Goal: Information Seeking & Learning: Learn about a topic

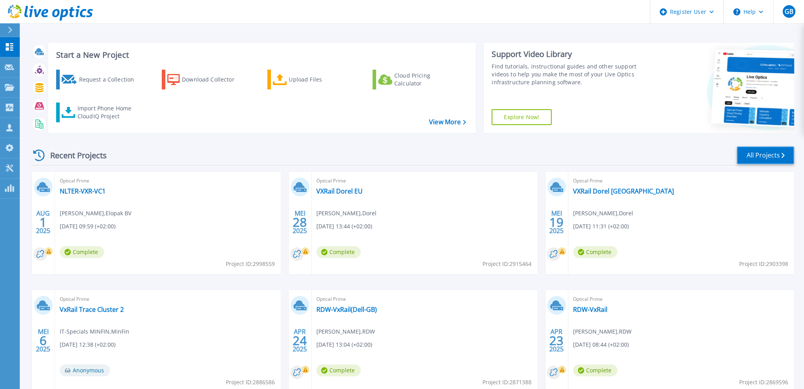
click at [770, 156] on link "All Projects" at bounding box center [765, 155] width 57 height 18
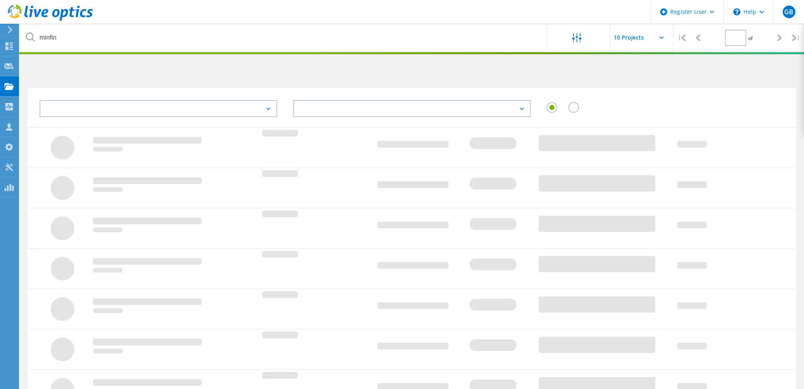
type input "1"
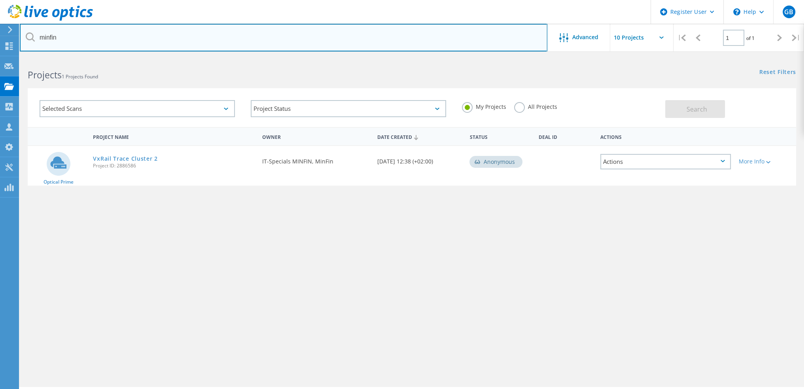
drag, startPoint x: 52, startPoint y: 36, endPoint x: 20, endPoint y: 34, distance: 31.7
click at [17, 57] on div "Register User \n Help Explore Helpful Articles Contact Support GB Dell User [PE…" at bounding box center [402, 233] width 804 height 353
paste input "[URL][DOMAIN_NAME]"
drag, startPoint x: 151, startPoint y: 38, endPoint x: -86, endPoint y: 21, distance: 237.1
click at [0, 21] on html "Register User \n Help Explore Helpful Articles Contact Support GB Dell User Gui…" at bounding box center [402, 205] width 804 height 410
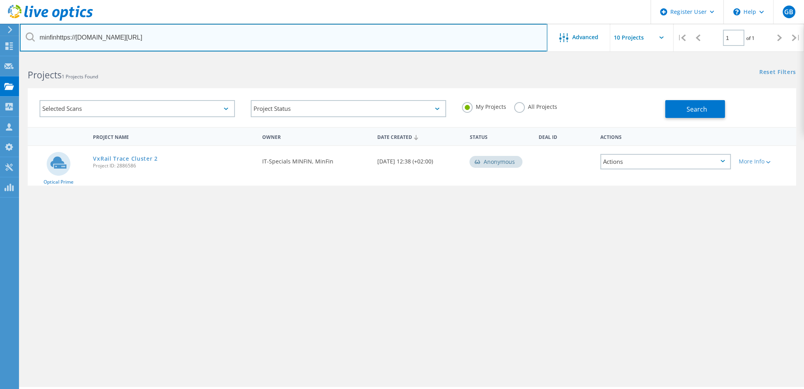
paste input "text"
drag, startPoint x: 74, startPoint y: 38, endPoint x: -15, endPoint y: 37, distance: 89.0
click at [0, 37] on html "Register User \n Help Explore Helpful Articles Contact Support GB Dell User Gui…" at bounding box center [402, 205] width 804 height 410
click at [90, 37] on input "grassvalley.com/" at bounding box center [284, 38] width 528 height 28
type input "grassvalley.com"
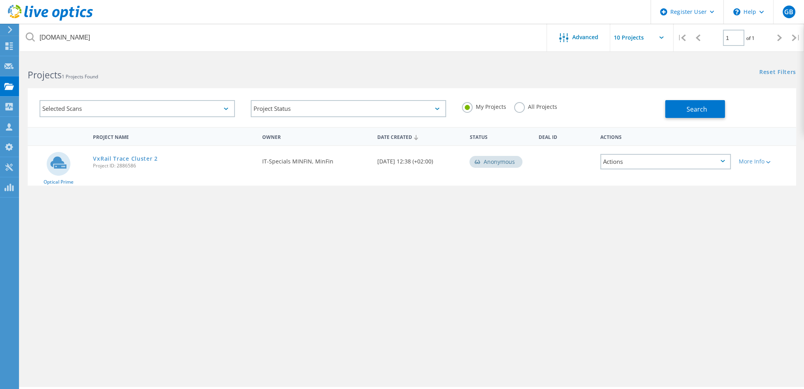
click at [547, 107] on label "All Projects" at bounding box center [535, 106] width 43 height 8
click at [0, 0] on input "All Projects" at bounding box center [0, 0] width 0 height 0
click at [701, 106] on span "Search" at bounding box center [697, 109] width 21 height 9
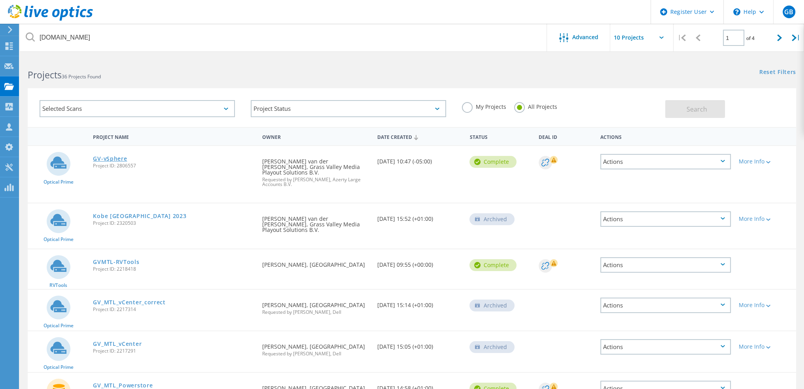
click at [114, 156] on link "GV-vSphere" at bounding box center [110, 159] width 34 height 6
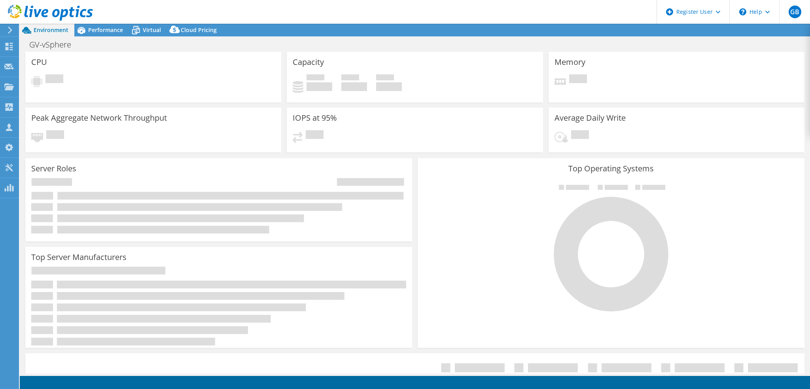
select select "EUFrankfurt"
select select "EUR"
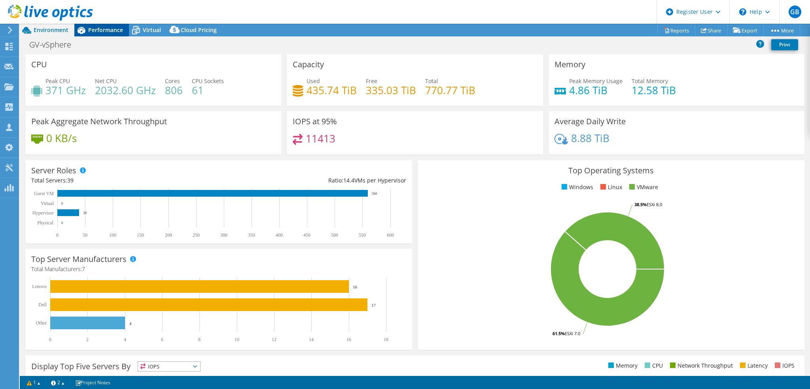
click at [109, 30] on span "Performance" at bounding box center [105, 30] width 35 height 8
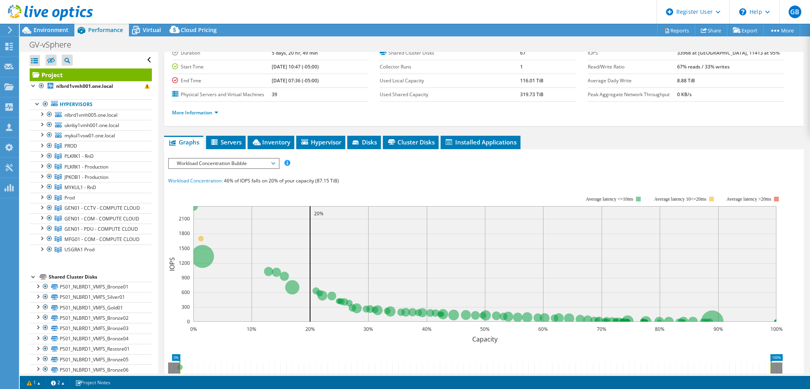
scroll to position [79, 0]
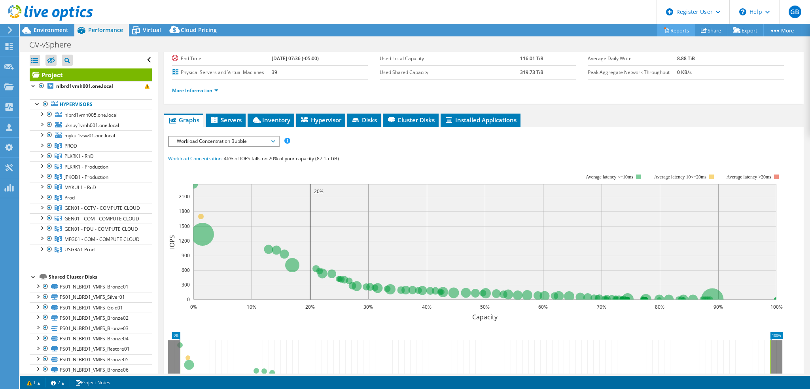
click at [671, 28] on link "Reports" at bounding box center [676, 30] width 38 height 12
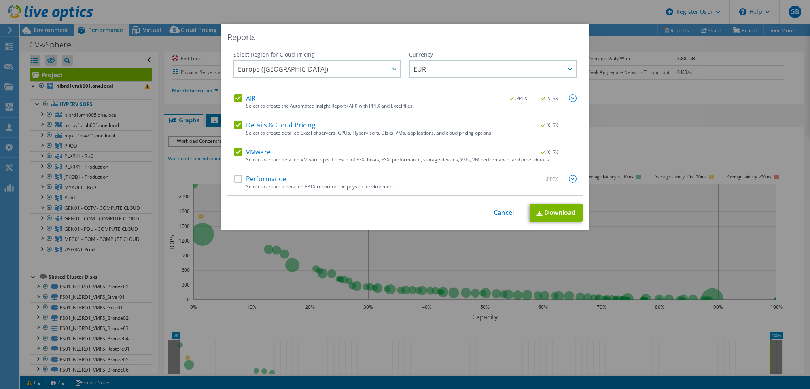
click at [242, 97] on label "AIR" at bounding box center [244, 98] width 21 height 8
click at [0, 0] on input "AIR" at bounding box center [0, 0] width 0 height 0
click at [254, 118] on div "AIR .PPTX .XLSX Select to create the Automated Insight Report (AIR) with PPTX a…" at bounding box center [405, 144] width 342 height 101
click at [272, 125] on label "Details & Cloud Pricing" at bounding box center [274, 125] width 81 height 8
click at [0, 0] on input "Details & Cloud Pricing" at bounding box center [0, 0] width 0 height 0
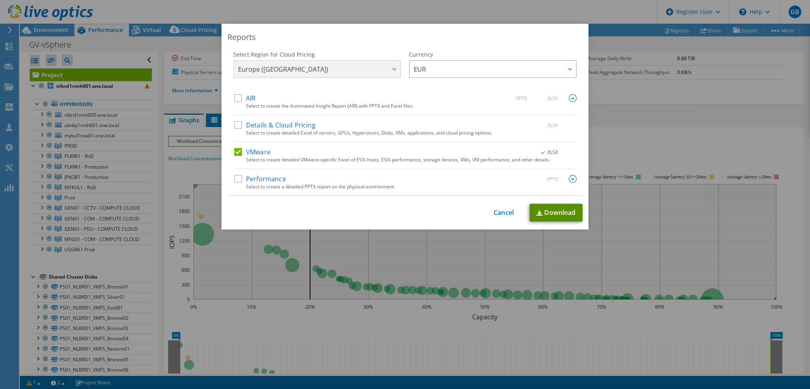
click at [560, 212] on link "Download" at bounding box center [556, 213] width 53 height 18
click at [502, 213] on link "Cancel" at bounding box center [504, 213] width 20 height 8
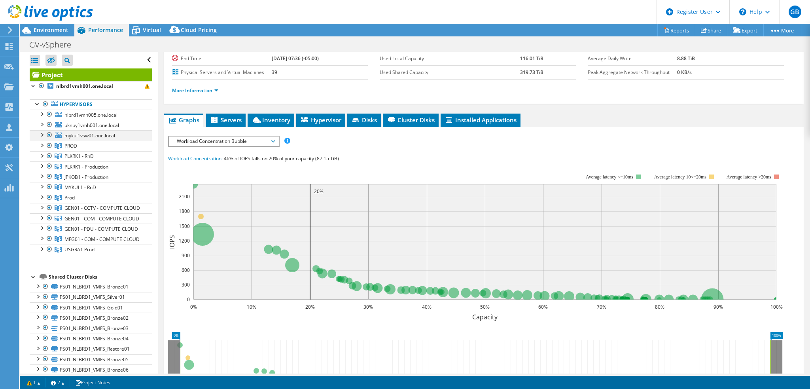
click at [42, 134] on div at bounding box center [42, 134] width 8 height 8
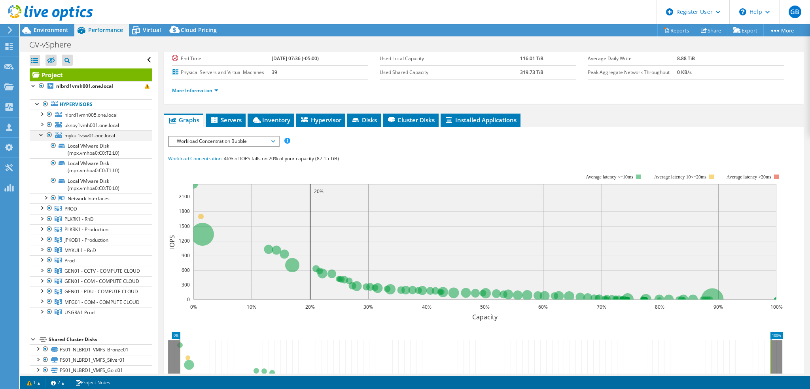
click at [42, 134] on div at bounding box center [42, 134] width 8 height 8
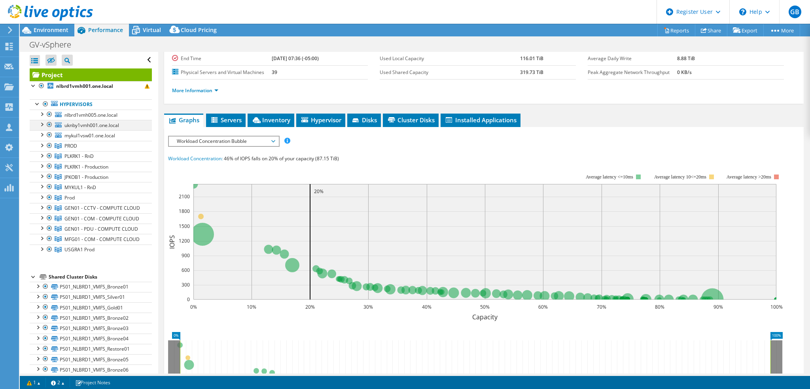
click at [43, 123] on div at bounding box center [42, 124] width 8 height 8
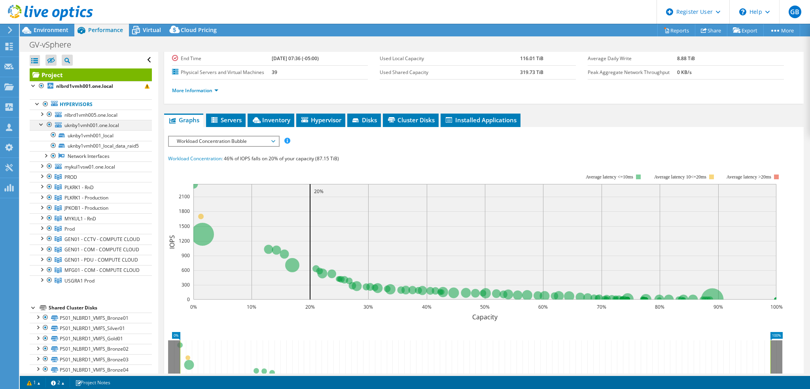
click at [43, 123] on div at bounding box center [42, 124] width 8 height 8
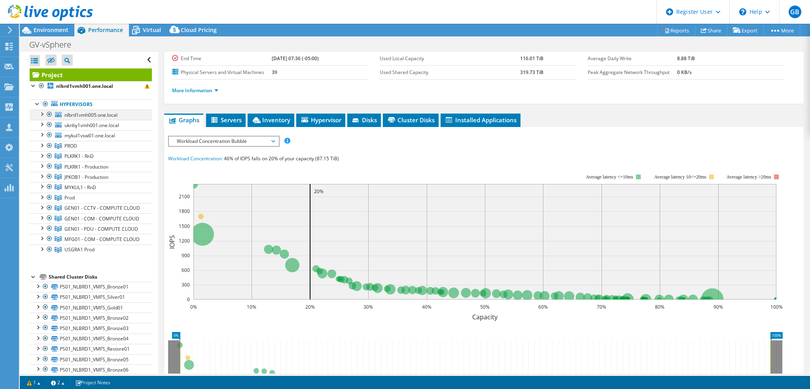
click at [42, 113] on div at bounding box center [42, 114] width 8 height 8
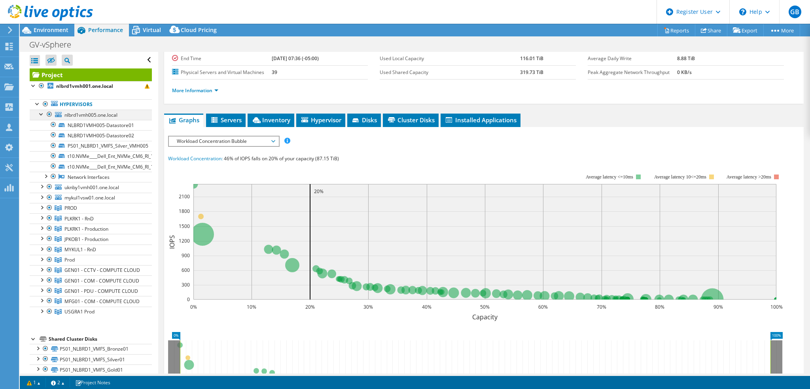
click at [42, 113] on div at bounding box center [42, 114] width 8 height 8
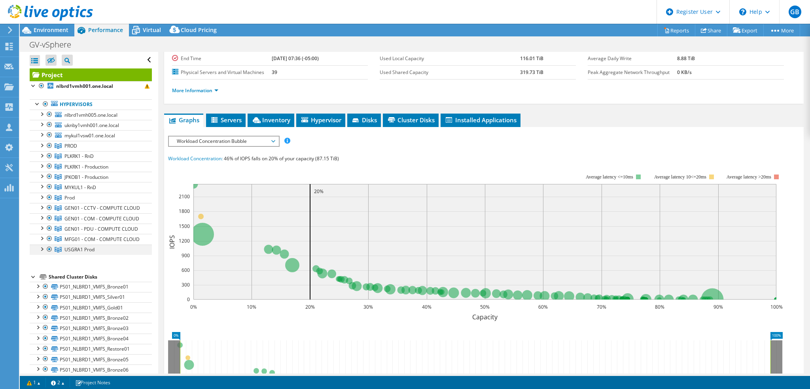
click at [43, 252] on div at bounding box center [42, 248] width 8 height 8
click at [44, 242] on div at bounding box center [42, 238] width 8 height 8
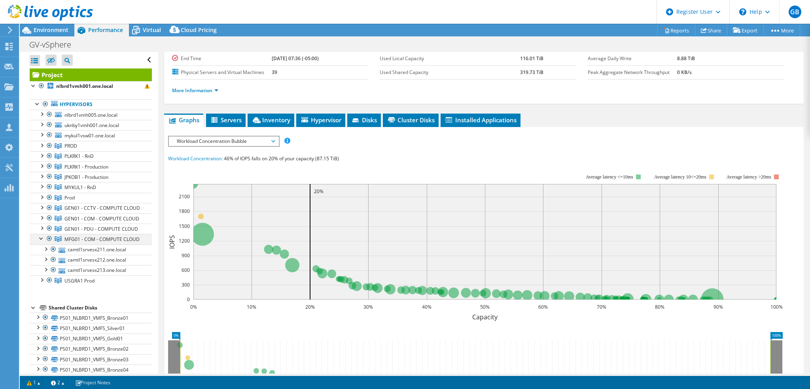
click at [44, 242] on div at bounding box center [42, 238] width 8 height 8
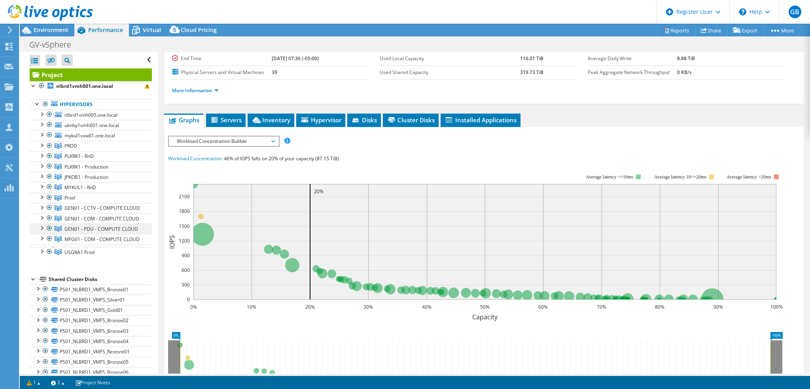
click at [44, 231] on div at bounding box center [42, 227] width 8 height 8
click at [43, 221] on div at bounding box center [42, 217] width 8 height 8
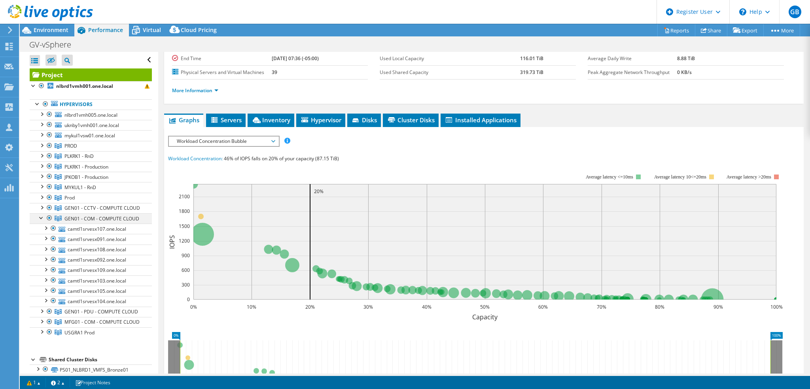
click at [43, 221] on div at bounding box center [42, 217] width 8 height 8
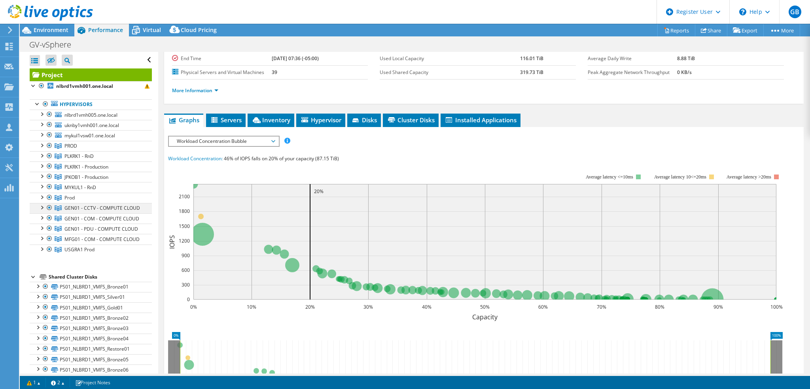
click at [44, 205] on div at bounding box center [42, 207] width 8 height 8
click at [42, 194] on div at bounding box center [42, 197] width 8 height 8
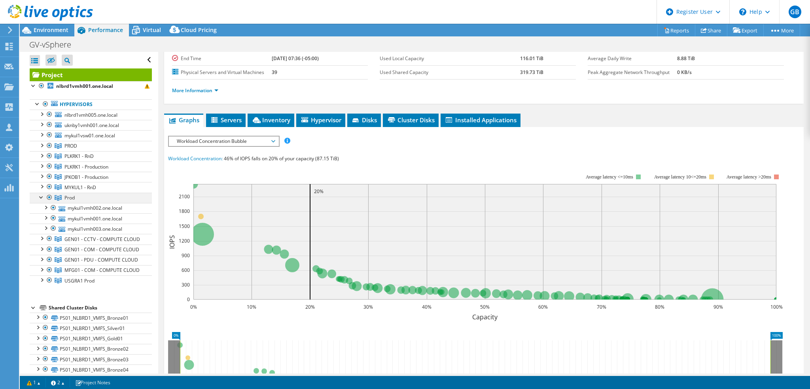
click at [42, 194] on div at bounding box center [42, 197] width 8 height 8
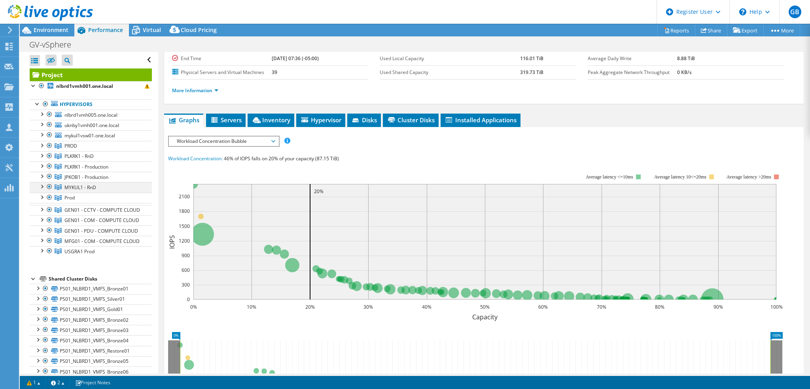
click at [42, 185] on div at bounding box center [42, 186] width 8 height 8
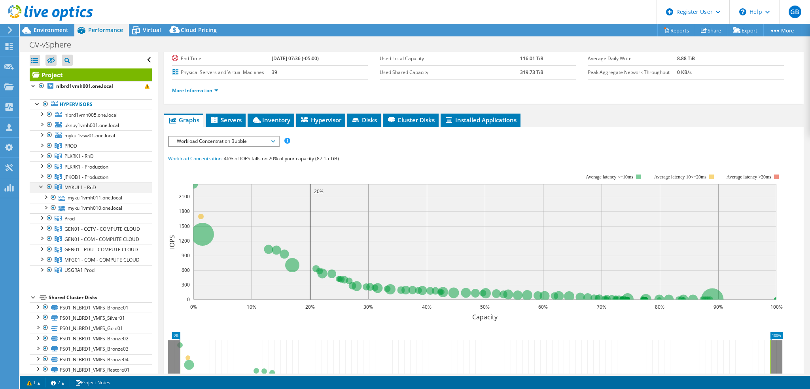
click at [42, 185] on div at bounding box center [42, 186] width 8 height 8
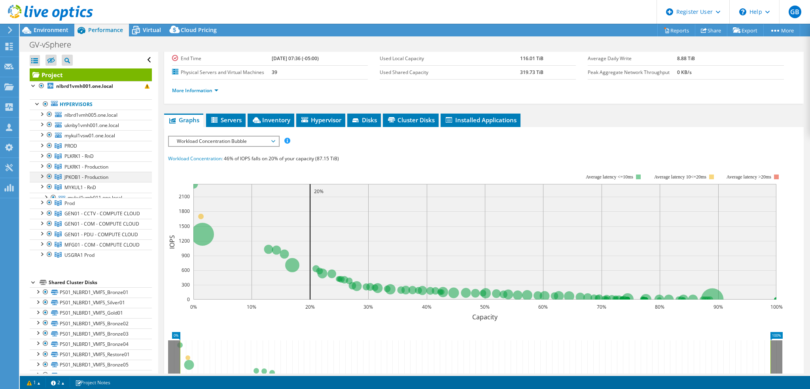
click at [42, 173] on div at bounding box center [42, 176] width 8 height 8
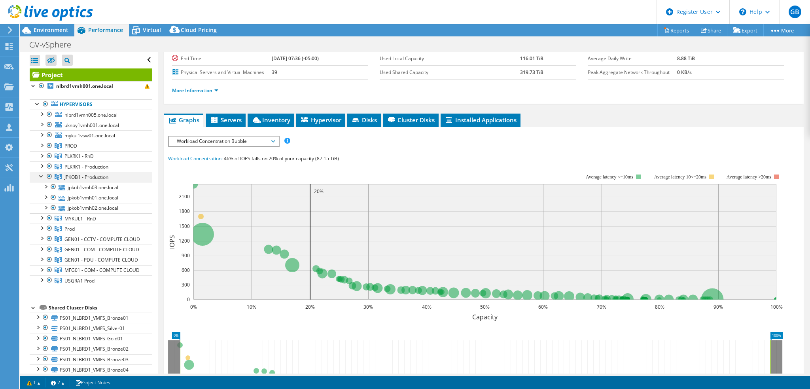
click at [42, 173] on div at bounding box center [42, 176] width 8 height 8
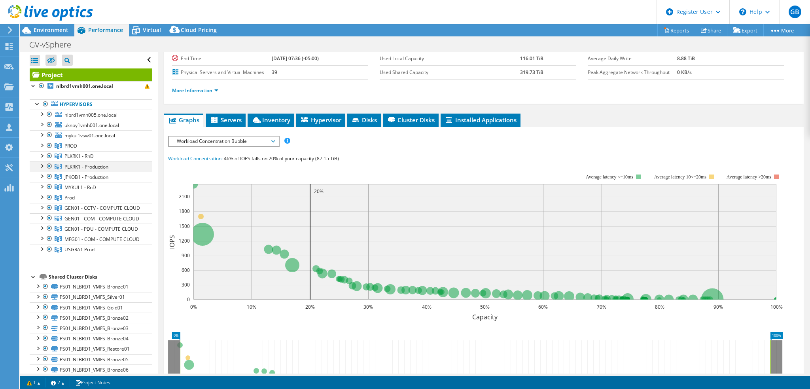
click at [42, 164] on div at bounding box center [42, 165] width 8 height 8
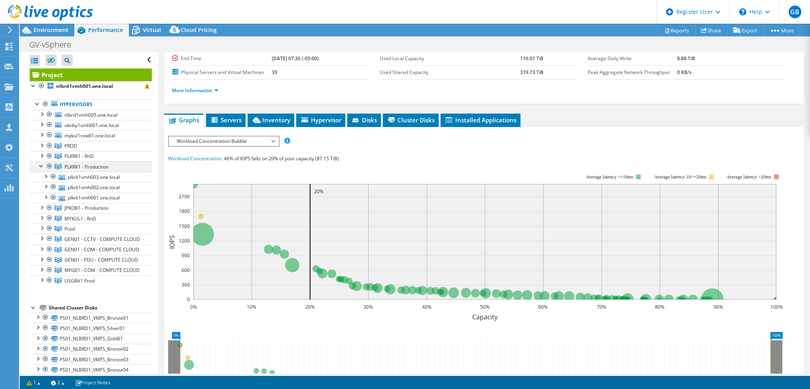
click at [42, 164] on div at bounding box center [42, 165] width 8 height 8
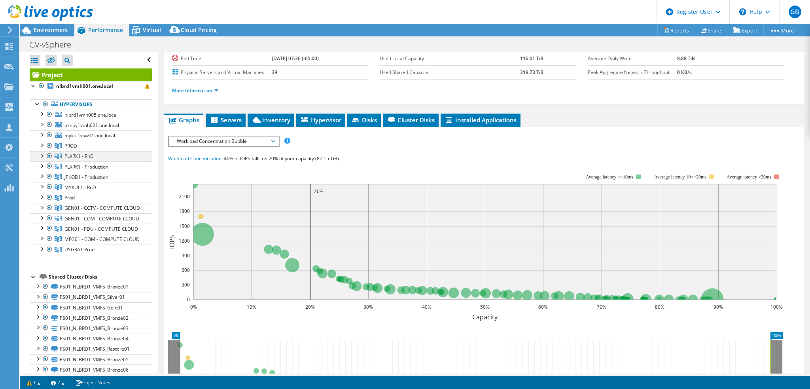
click at [42, 155] on div at bounding box center [42, 155] width 8 height 8
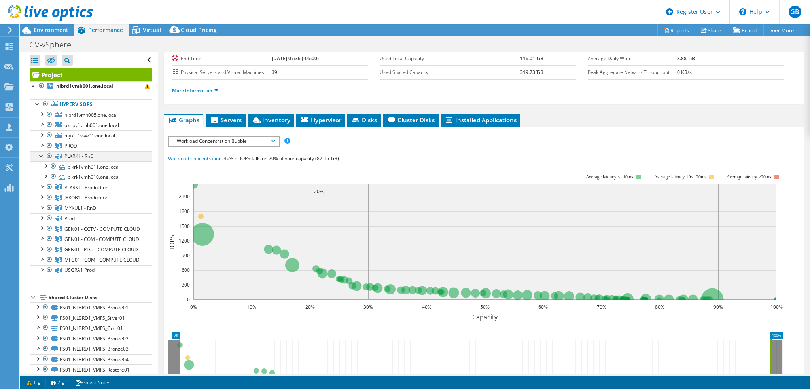
click at [42, 155] on div at bounding box center [42, 155] width 8 height 8
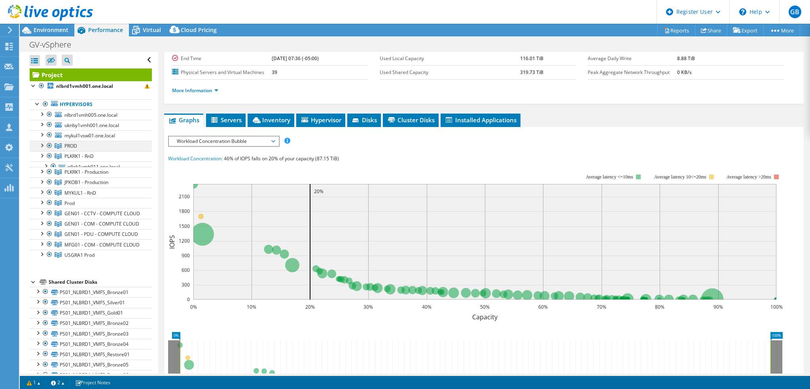
click at [42, 145] on div at bounding box center [42, 145] width 8 height 8
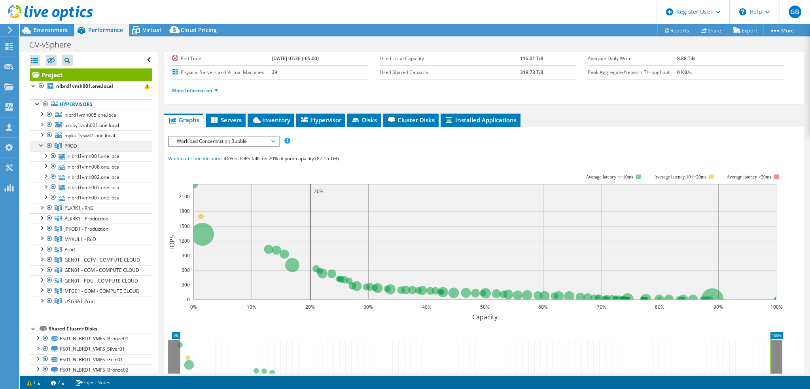
drag, startPoint x: 42, startPoint y: 145, endPoint x: 72, endPoint y: 145, distance: 30.5
click at [72, 145] on span "PROD" at bounding box center [70, 145] width 13 height 7
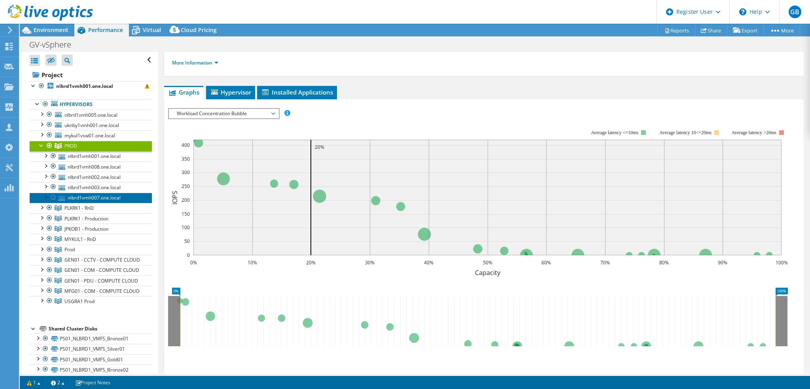
click at [106, 193] on link "nlbrd1vmh007.one.local" at bounding box center [91, 198] width 122 height 10
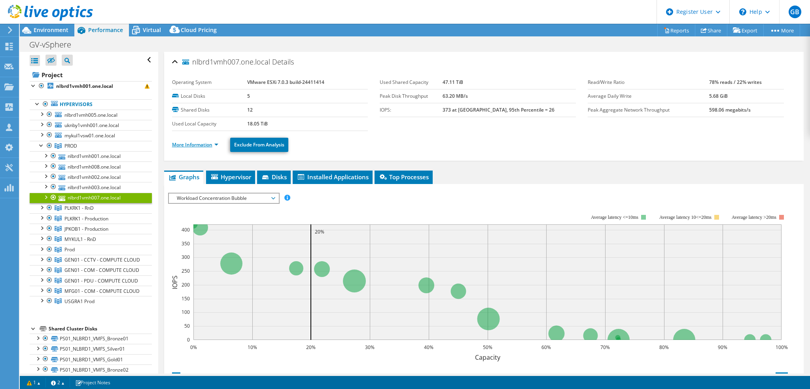
click at [208, 142] on link "More Information" at bounding box center [195, 144] width 46 height 7
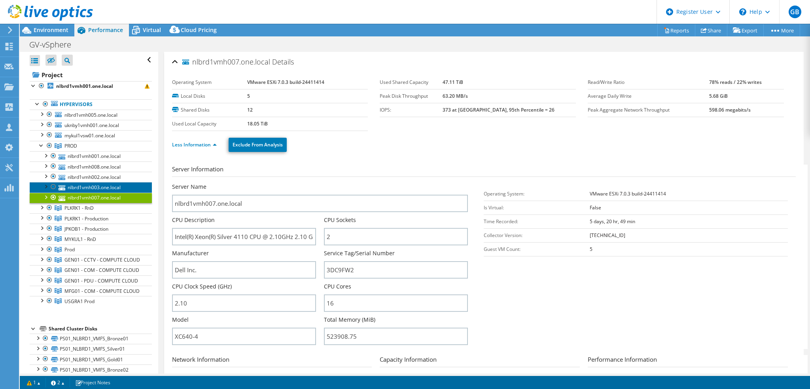
click at [100, 186] on link "nlbrd1vmh003.one.local" at bounding box center [91, 187] width 122 height 10
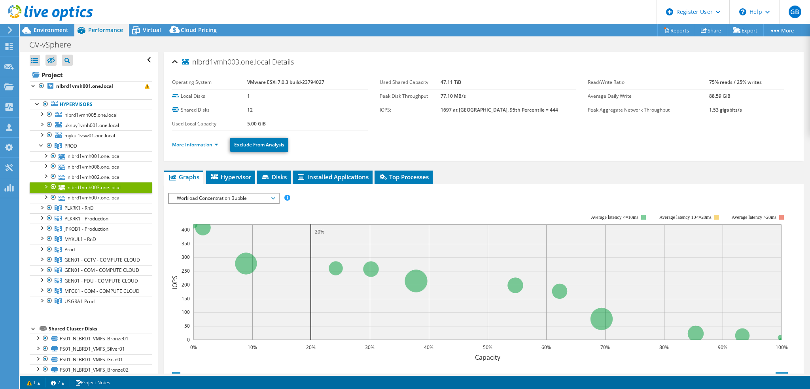
click at [206, 143] on link "More Information" at bounding box center [195, 144] width 46 height 7
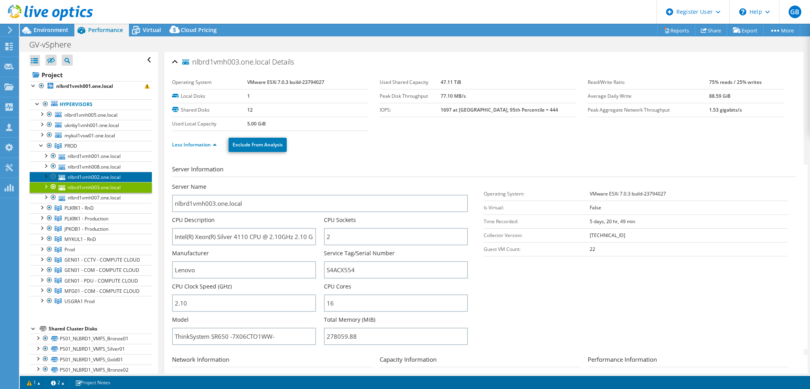
drag, startPoint x: 206, startPoint y: 143, endPoint x: 98, endPoint y: 177, distance: 113.5
click at [98, 177] on link "nlbrd1vmh002.one.local" at bounding box center [91, 177] width 122 height 10
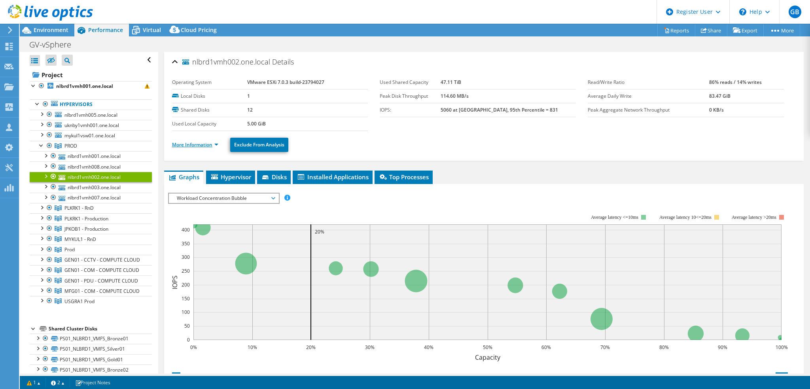
click at [204, 146] on link "More Information" at bounding box center [195, 144] width 46 height 7
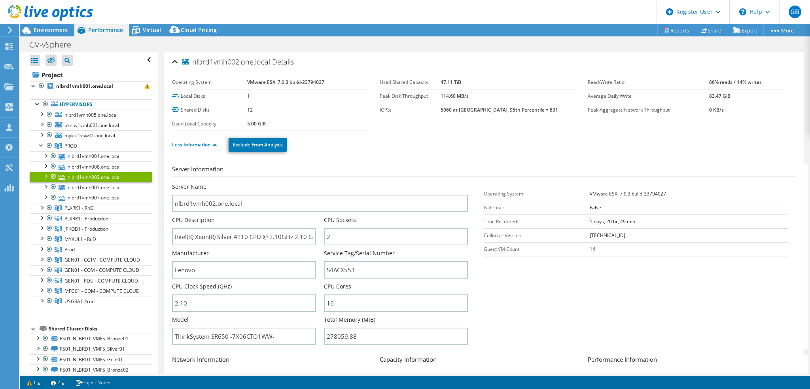
click at [204, 144] on link "Less Information" at bounding box center [194, 144] width 45 height 7
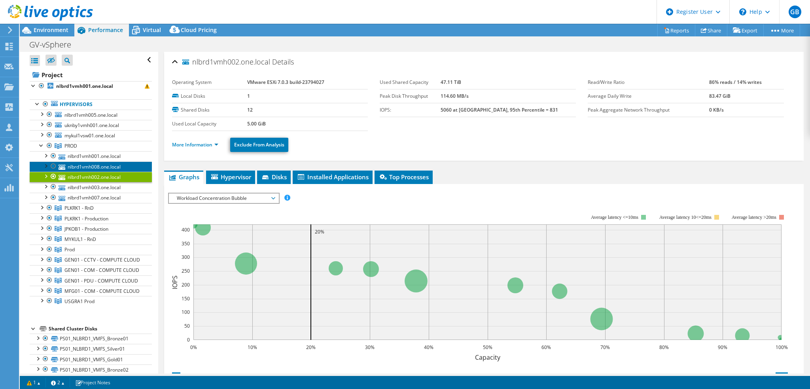
click at [109, 165] on link "nlbrd1vmh008.one.local" at bounding box center [91, 166] width 122 height 10
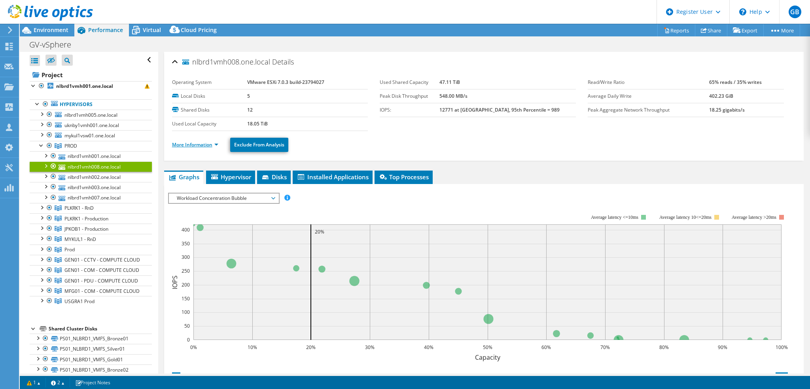
click at [202, 144] on link "More Information" at bounding box center [195, 144] width 46 height 7
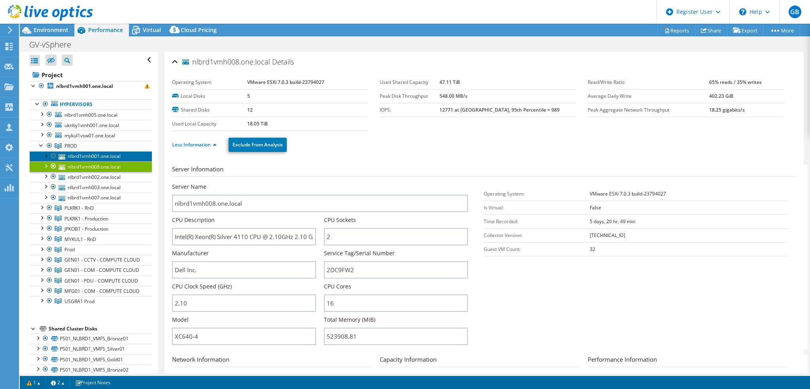
drag, startPoint x: 202, startPoint y: 144, endPoint x: 120, endPoint y: 156, distance: 82.8
click at [120, 156] on link "nlbrd1vmh001.one.local" at bounding box center [91, 156] width 122 height 10
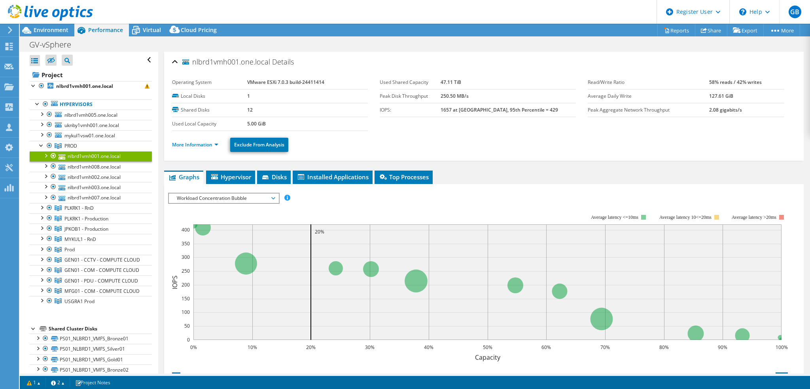
click at [204, 148] on ul "More Information Exclude From Analysis" at bounding box center [484, 144] width 624 height 16
click at [205, 143] on link "More Information" at bounding box center [195, 144] width 46 height 7
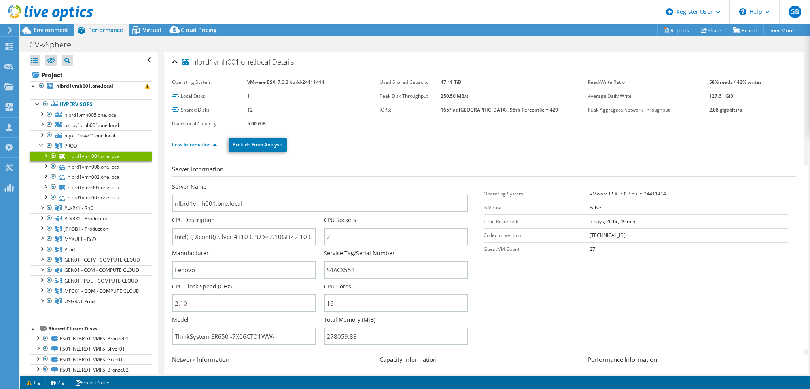
drag, startPoint x: 205, startPoint y: 143, endPoint x: 187, endPoint y: 144, distance: 18.6
click at [187, 144] on link "Less Information" at bounding box center [194, 144] width 45 height 7
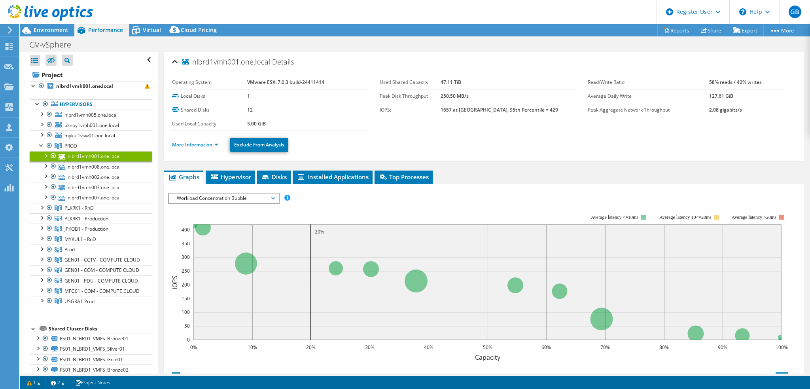
click at [187, 143] on link "More Information" at bounding box center [195, 144] width 46 height 7
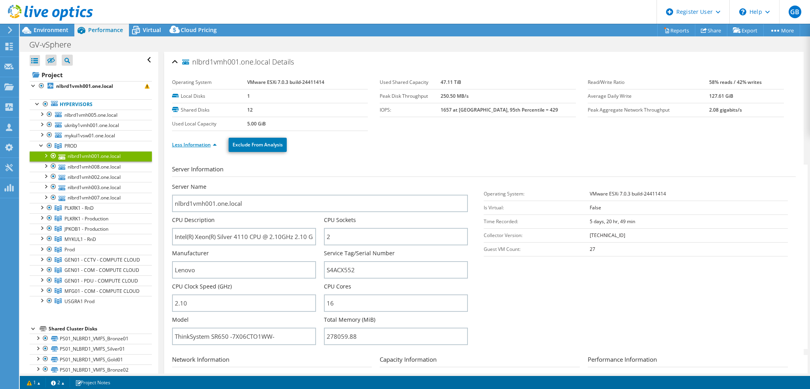
click at [187, 143] on link "Less Information" at bounding box center [194, 144] width 45 height 7
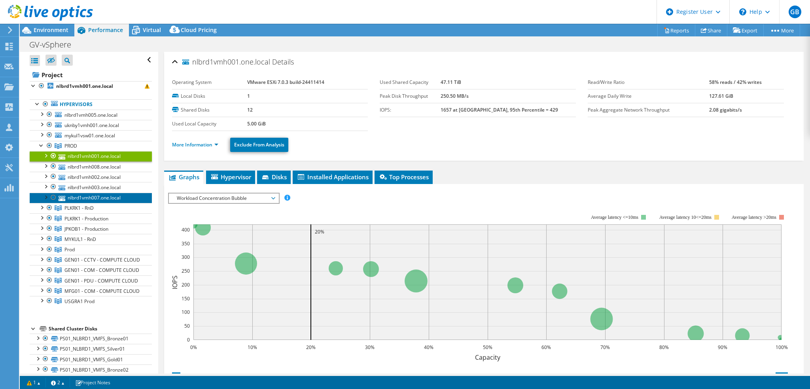
click at [103, 193] on link "nlbrd1vmh007.one.local" at bounding box center [91, 198] width 122 height 10
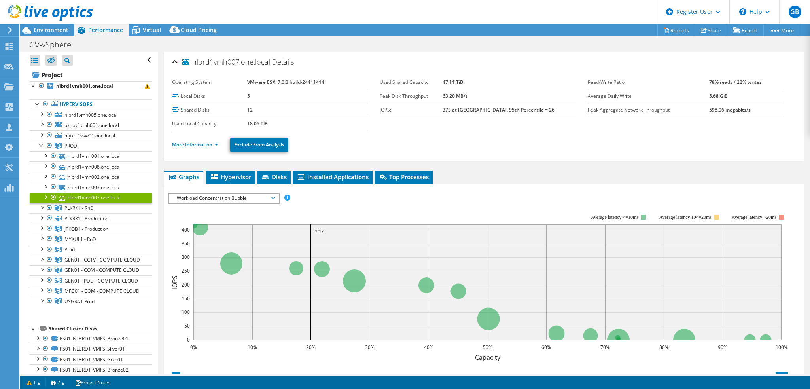
click at [210, 197] on span "Workload Concentration Bubble" at bounding box center [224, 197] width 102 height 9
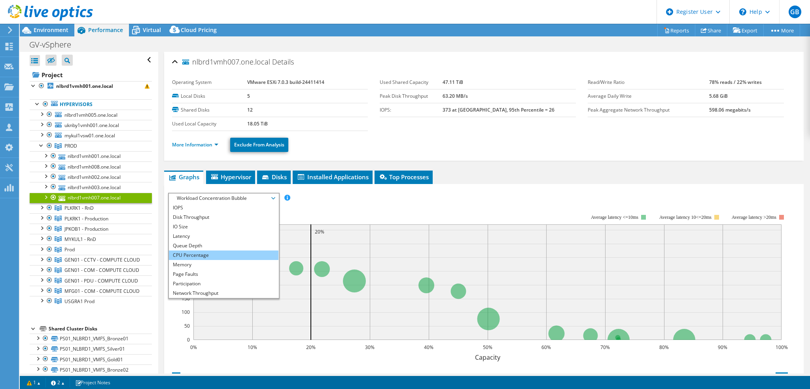
click at [191, 250] on li "CPU Percentage" at bounding box center [224, 254] width 110 height 9
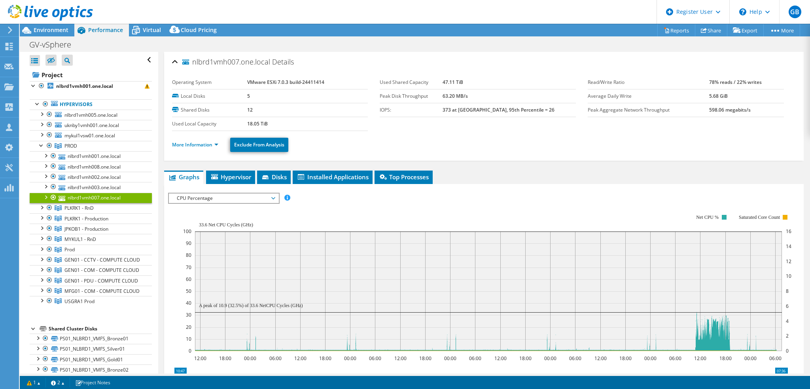
click at [46, 195] on div at bounding box center [46, 197] width 8 height 8
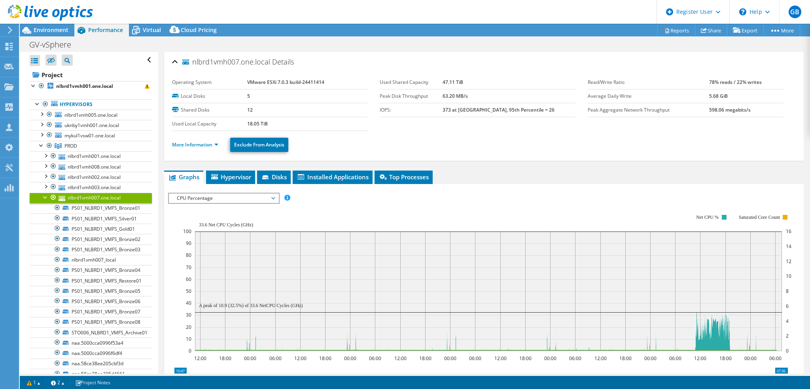
click at [45, 195] on div at bounding box center [46, 197] width 8 height 8
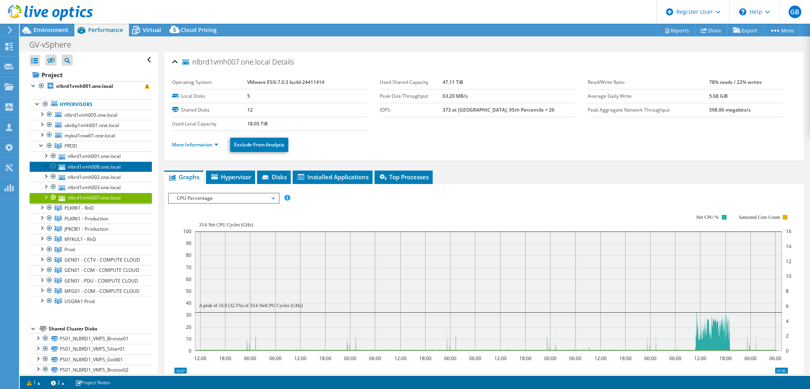
click at [103, 167] on link "nlbrd1vmh008.one.local" at bounding box center [91, 166] width 122 height 10
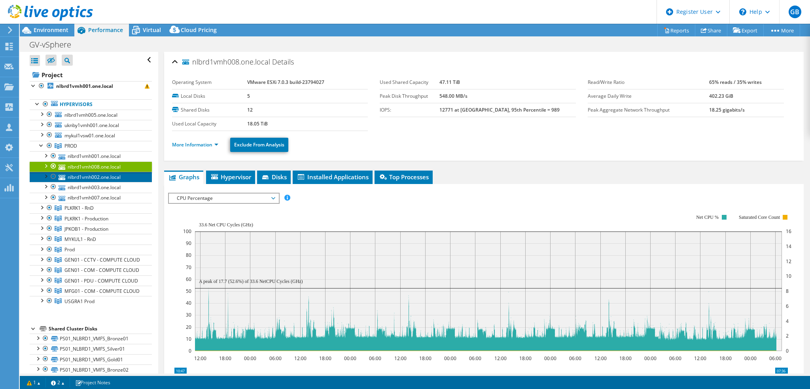
click at [84, 177] on link "nlbrd1vmh002.one.local" at bounding box center [91, 177] width 122 height 10
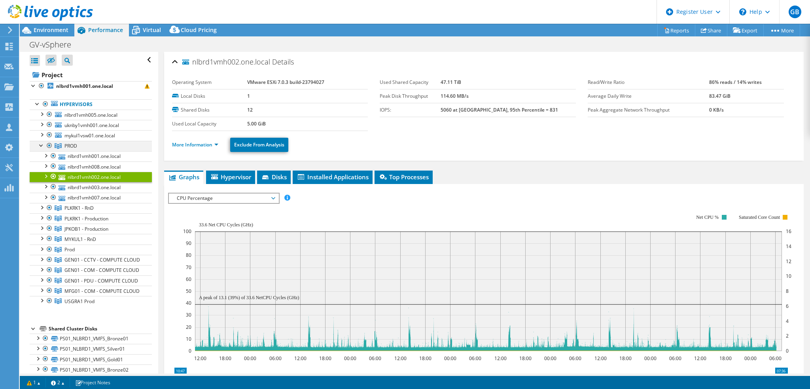
click at [39, 145] on div at bounding box center [42, 145] width 8 height 8
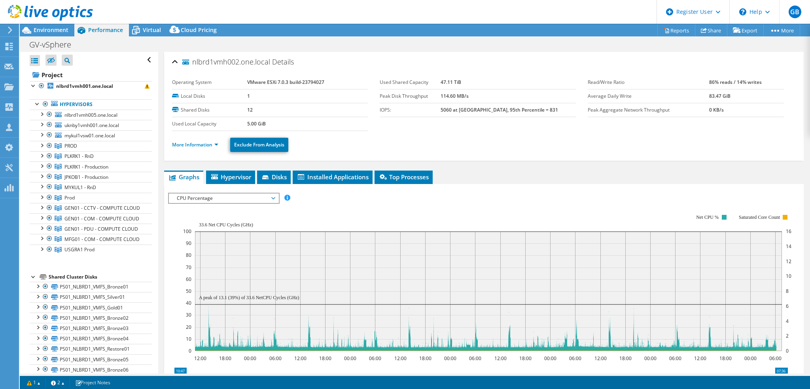
drag, startPoint x: 39, startPoint y: 145, endPoint x: 143, endPoint y: 49, distance: 142.2
click at [143, 49] on div "GV-vSphere Print" at bounding box center [415, 44] width 790 height 15
drag, startPoint x: 81, startPoint y: 131, endPoint x: 210, endPoint y: 47, distance: 154.0
click at [210, 47] on div "GV-vSphere Print" at bounding box center [415, 44] width 790 height 15
click at [77, 149] on span "PLKRK1 - Production" at bounding box center [70, 145] width 13 height 7
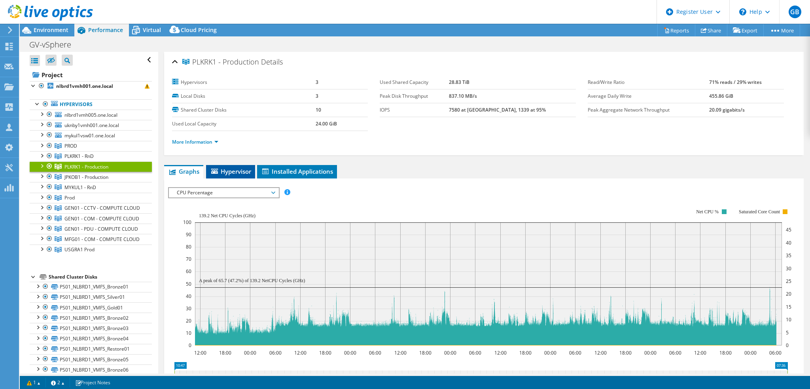
click at [224, 168] on span "Hypervisor" at bounding box center [230, 171] width 41 height 8
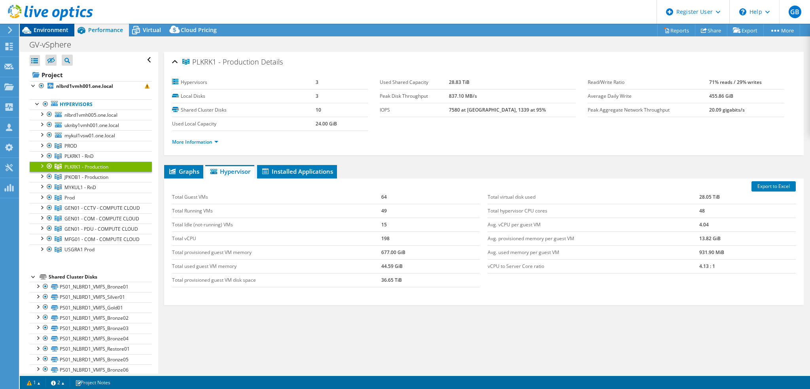
click at [52, 32] on span "Environment" at bounding box center [51, 30] width 35 height 8
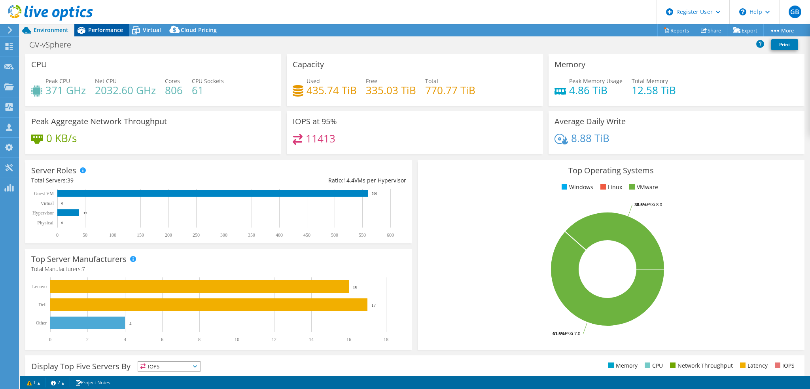
click at [106, 28] on span "Performance" at bounding box center [105, 30] width 35 height 8
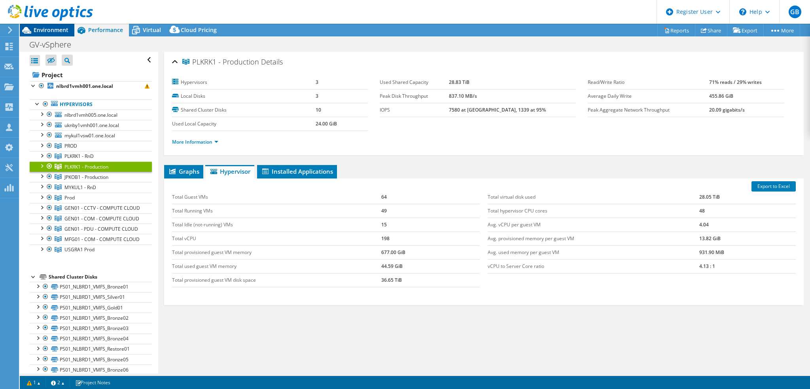
click at [59, 27] on span "Environment" at bounding box center [51, 30] width 35 height 8
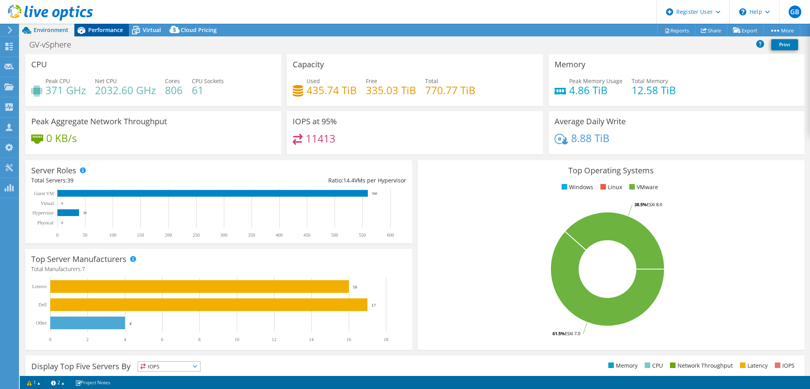
click at [96, 29] on span "Performance" at bounding box center [105, 30] width 35 height 8
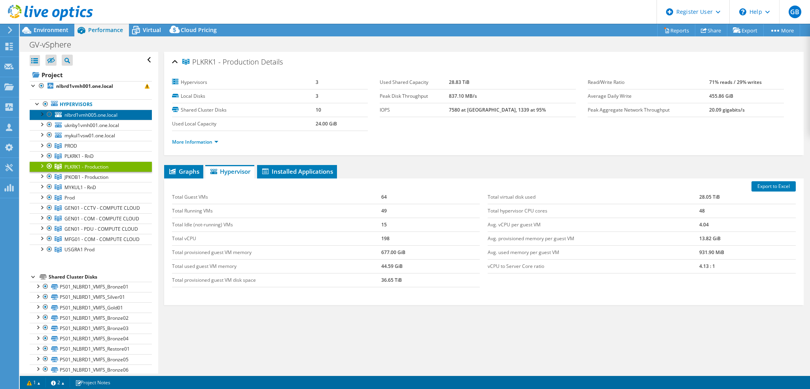
click at [92, 113] on span "nlbrd1vmh005.one.local" at bounding box center [90, 115] width 53 height 7
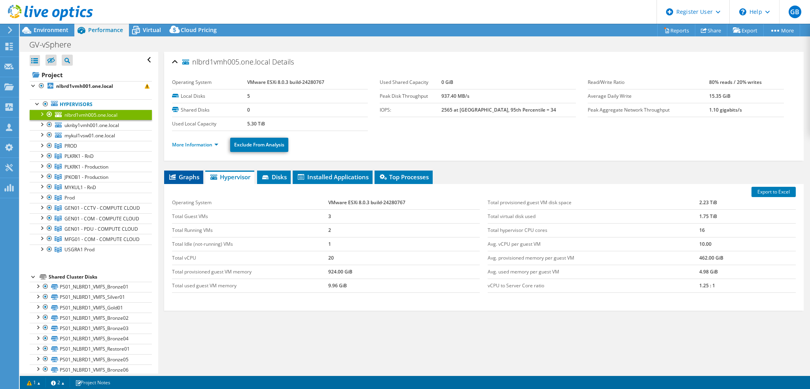
click at [189, 175] on span "Graphs" at bounding box center [183, 177] width 31 height 8
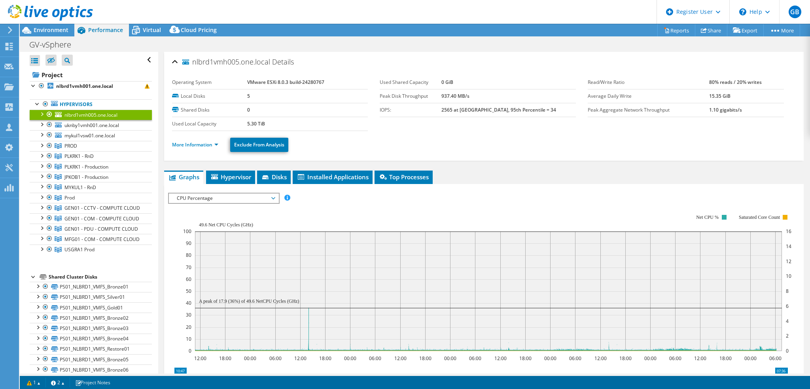
click at [206, 199] on span "CPU Percentage" at bounding box center [224, 197] width 102 height 9
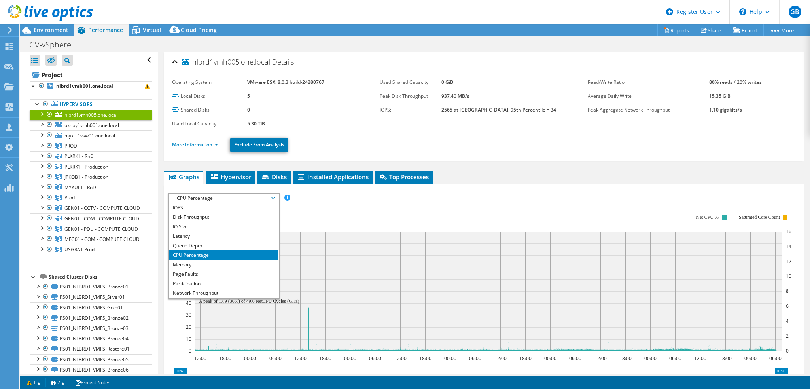
click at [202, 252] on li "CPU Percentage" at bounding box center [224, 254] width 110 height 9
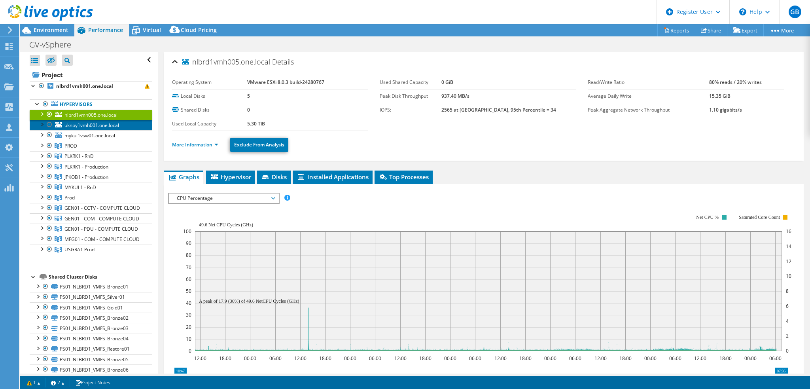
click at [84, 127] on span "uknby1vmh001.one.local" at bounding box center [91, 125] width 55 height 7
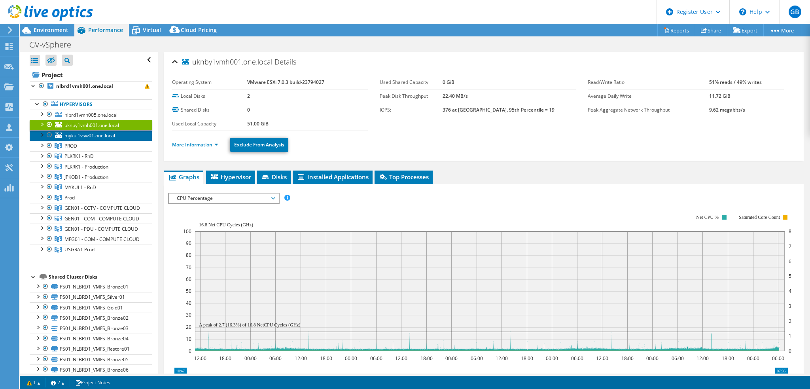
click at [85, 136] on span "mykul1vsw01.one.local" at bounding box center [89, 135] width 51 height 7
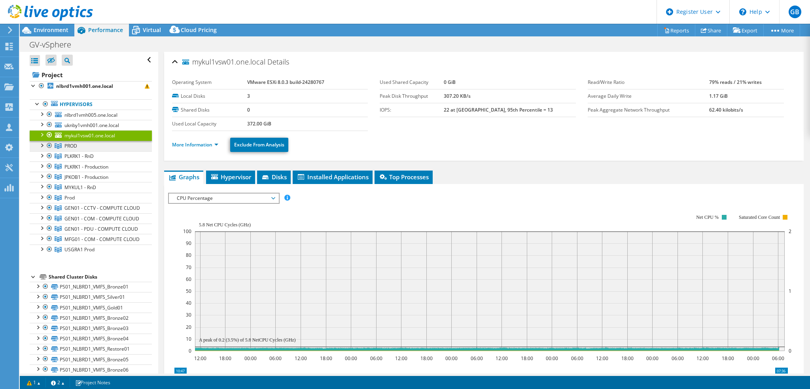
click at [76, 145] on span "PROD" at bounding box center [70, 145] width 13 height 7
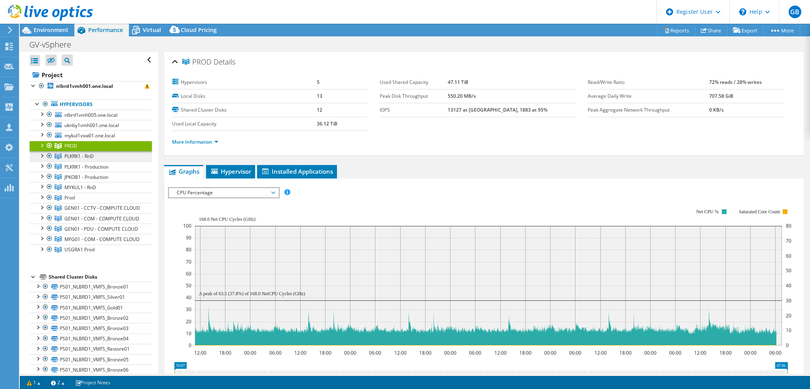
click at [77, 149] on span "PLKRK1 - RnD" at bounding box center [70, 145] width 13 height 7
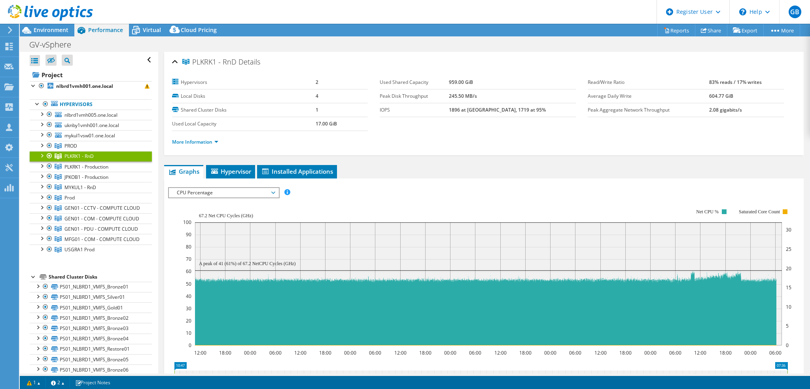
click at [42, 154] on div at bounding box center [42, 155] width 8 height 8
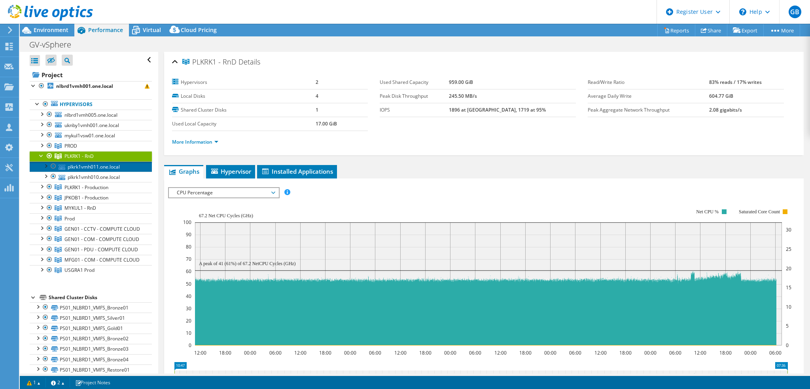
click at [90, 164] on link "plkrk1vmh011.one.local" at bounding box center [91, 166] width 122 height 10
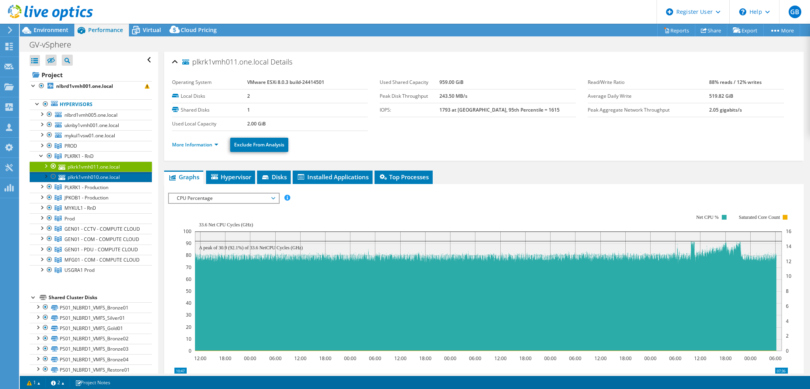
click at [95, 175] on link "plkrk1vmh010.one.local" at bounding box center [91, 177] width 122 height 10
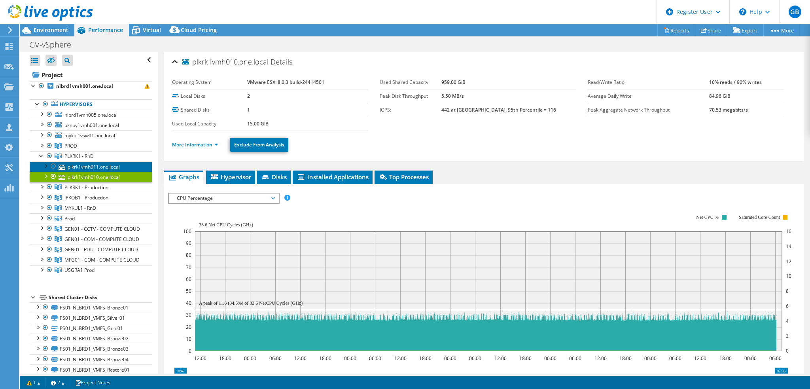
click at [94, 166] on link "plkrk1vmh011.one.local" at bounding box center [91, 166] width 122 height 10
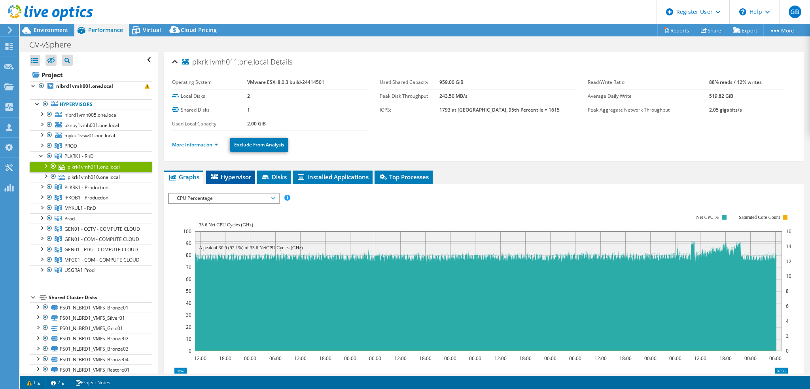
click at [228, 176] on span "Hypervisor" at bounding box center [230, 177] width 41 height 8
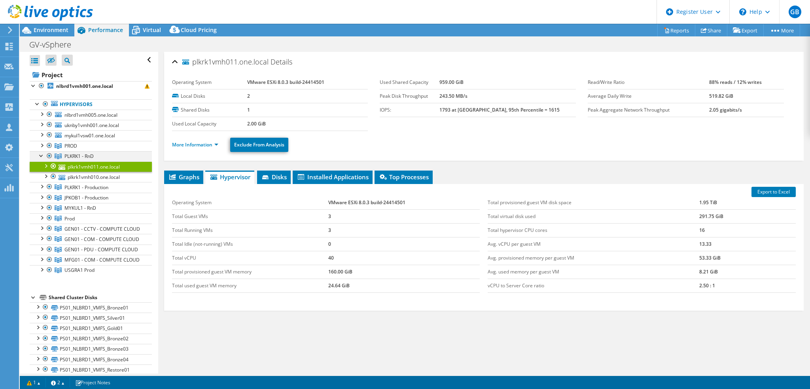
click at [41, 152] on div at bounding box center [42, 155] width 8 height 8
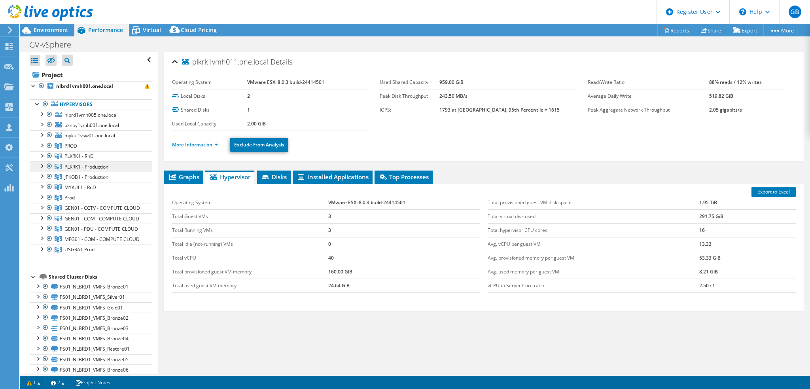
click at [77, 149] on span "PLKRK1 - Production" at bounding box center [70, 145] width 13 height 7
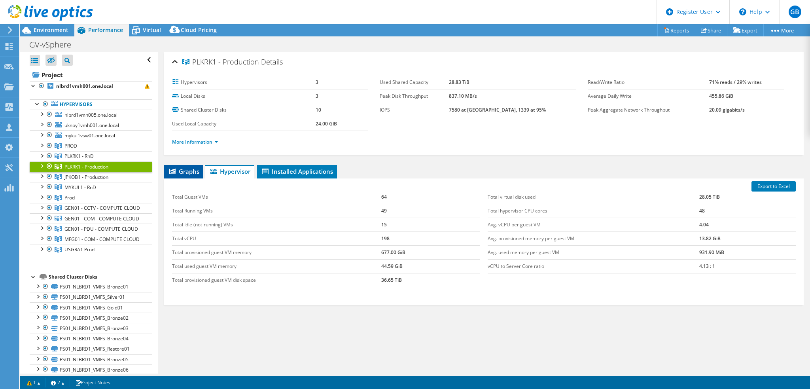
click at [185, 167] on span "Graphs" at bounding box center [183, 171] width 31 height 8
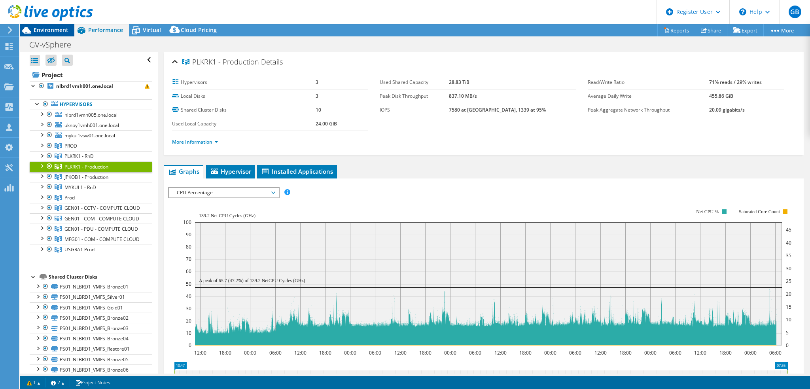
click at [39, 31] on span "Environment" at bounding box center [51, 30] width 35 height 8
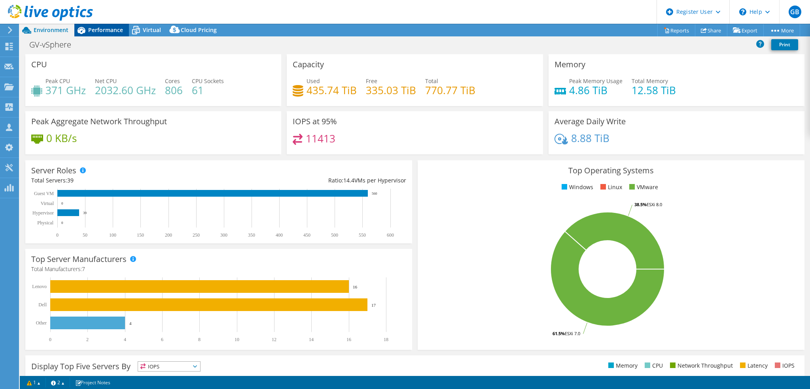
click at [108, 32] on span "Performance" at bounding box center [105, 30] width 35 height 8
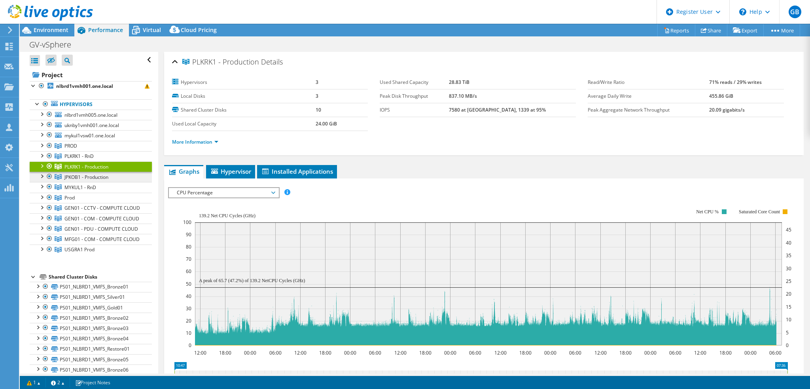
click at [77, 149] on span "JPKOB1 - Production" at bounding box center [70, 145] width 13 height 7
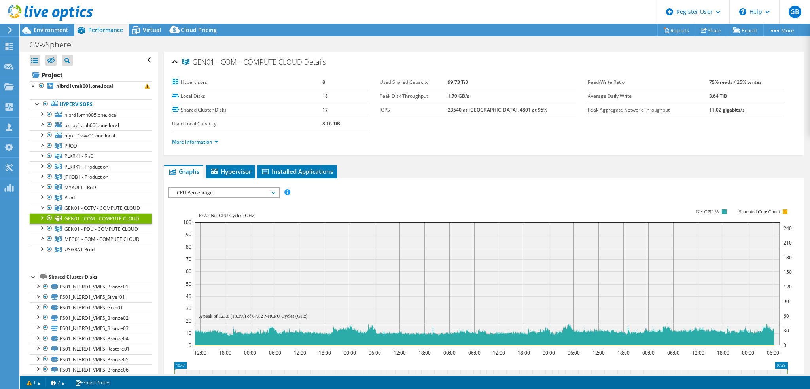
select select "EUFrankfurt"
select select "EUR"
click at [77, 149] on span "GEN01 - PDU - COMPUTE CLOUD" at bounding box center [70, 145] width 13 height 7
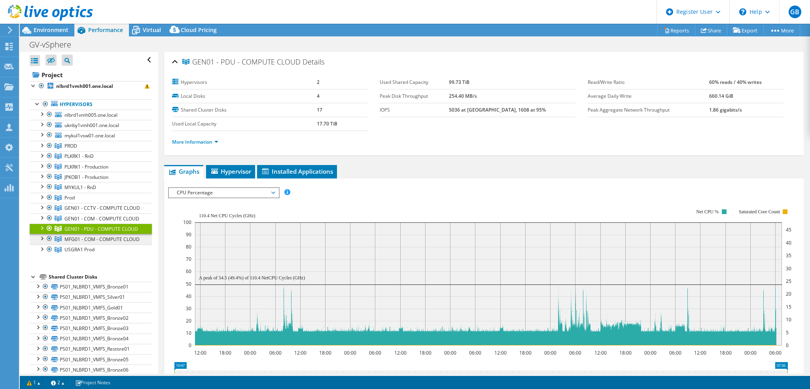
click at [77, 149] on span "MFG01 - COM - COMPUTE CLOUD" at bounding box center [70, 145] width 13 height 7
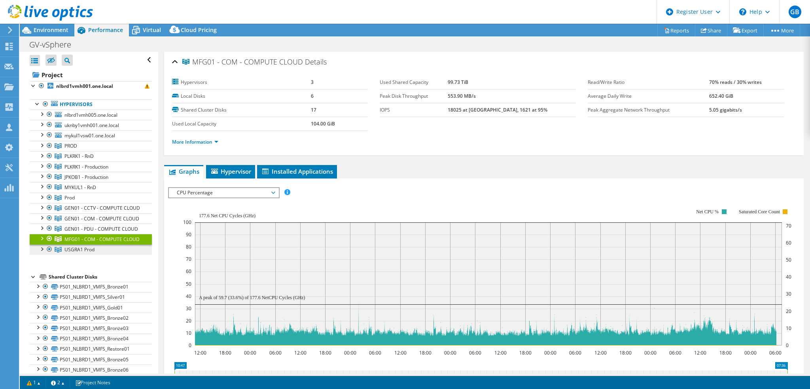
click at [77, 149] on span "USGRA1 Prod" at bounding box center [70, 145] width 13 height 7
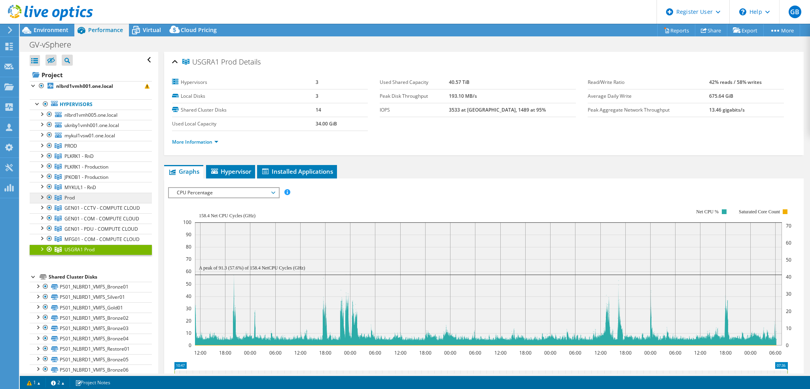
click at [73, 149] on span "Prod" at bounding box center [70, 145] width 13 height 7
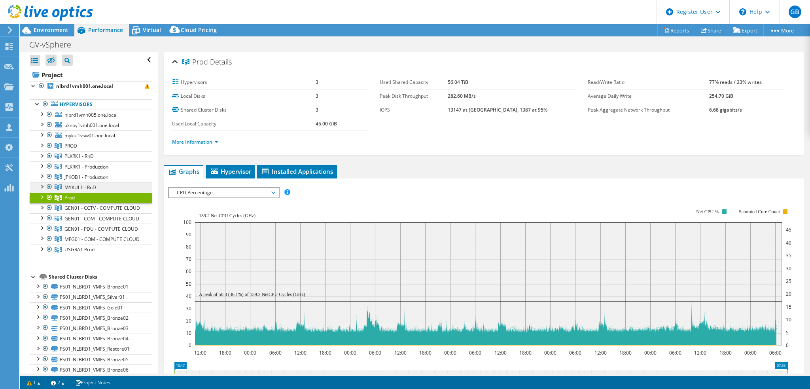
click at [77, 149] on span "MYKUL1 - RnD" at bounding box center [70, 145] width 13 height 7
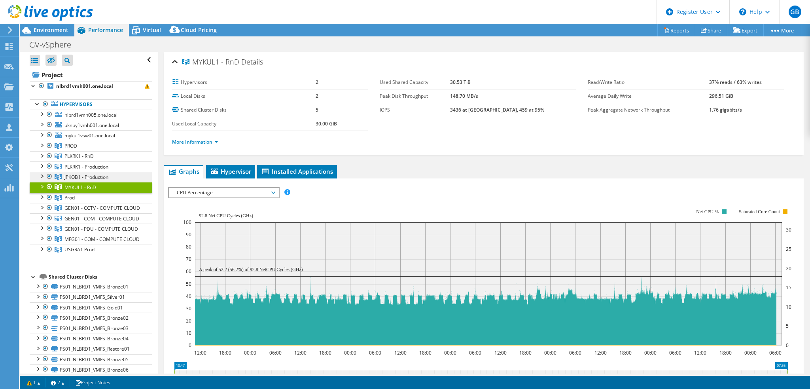
click at [77, 149] on span "JPKOB1 - Production" at bounding box center [70, 145] width 13 height 7
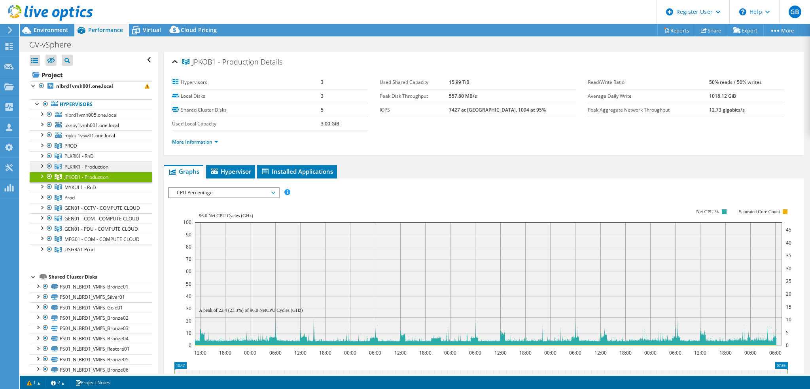
click at [77, 149] on span "PLKRK1 - Production" at bounding box center [70, 145] width 13 height 7
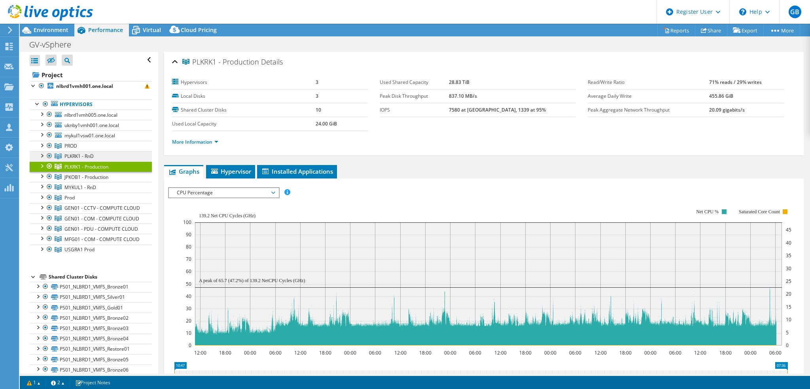
click at [88, 151] on link "PLKRK1 - RnD" at bounding box center [91, 146] width 122 height 10
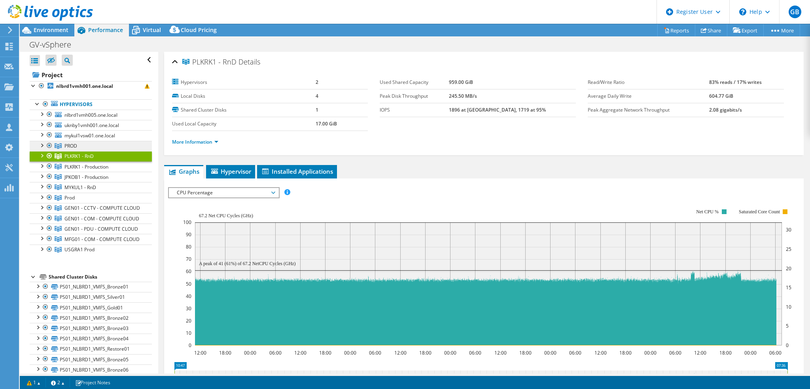
click at [85, 146] on link "PROD" at bounding box center [91, 146] width 122 height 10
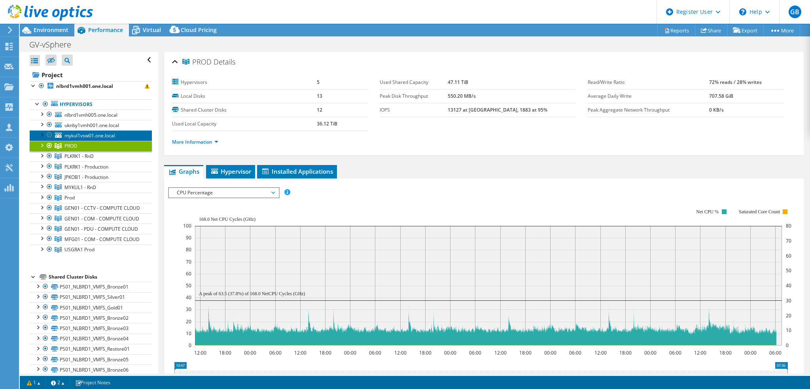
click at [78, 135] on span "mykul1vsw01.one.local" at bounding box center [89, 135] width 51 height 7
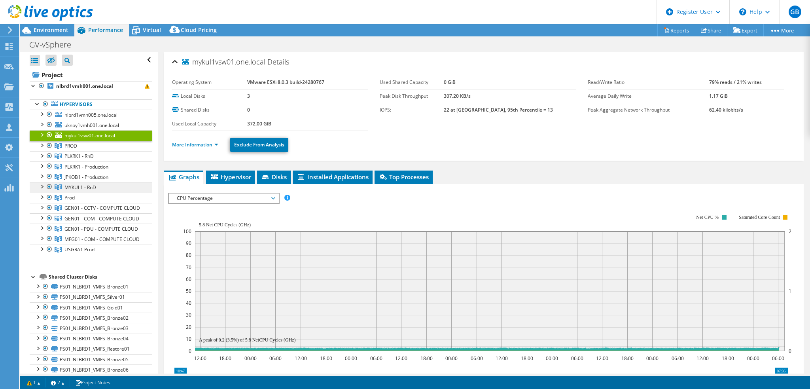
click at [75, 149] on span "MYKUL1 - RnD" at bounding box center [70, 145] width 13 height 7
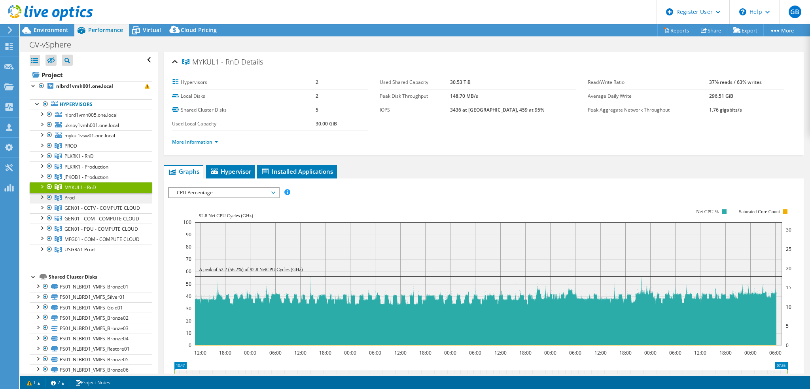
click at [76, 151] on link "Prod" at bounding box center [91, 146] width 122 height 10
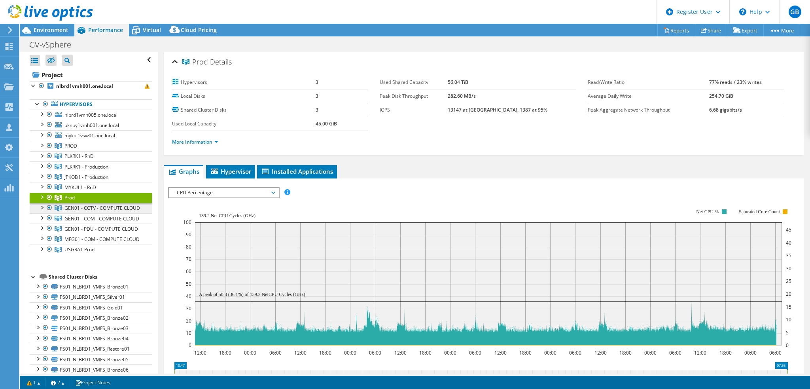
click at [77, 149] on span "GEN01 - CCTV - COMPUTE CLOUD" at bounding box center [70, 145] width 13 height 7
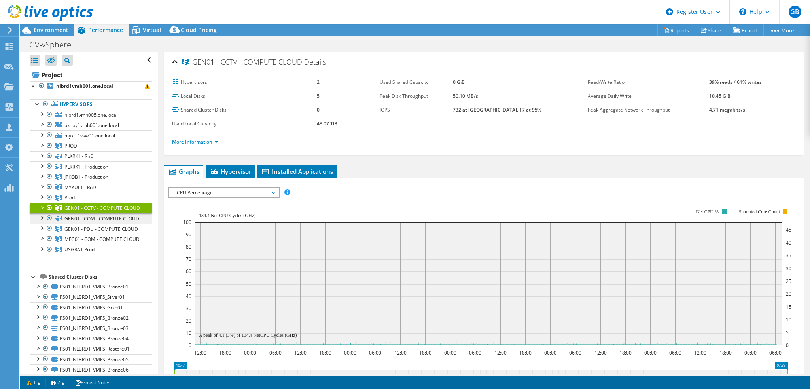
click at [77, 149] on span "GEN01 - COM - COMPUTE CLOUD" at bounding box center [70, 145] width 13 height 7
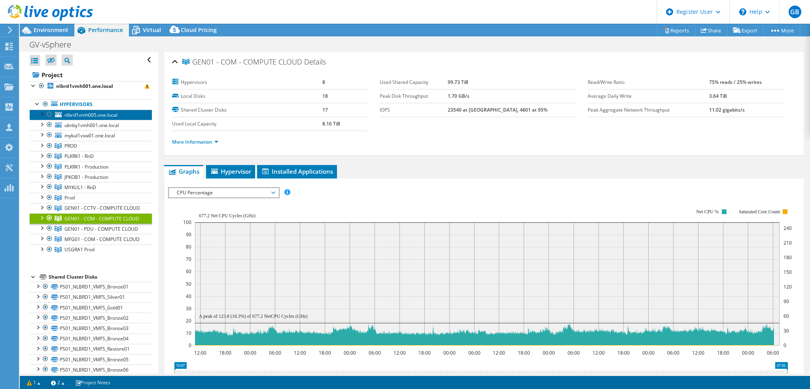
click at [81, 117] on span "nlbrd1vmh005.one.local" at bounding box center [90, 115] width 53 height 7
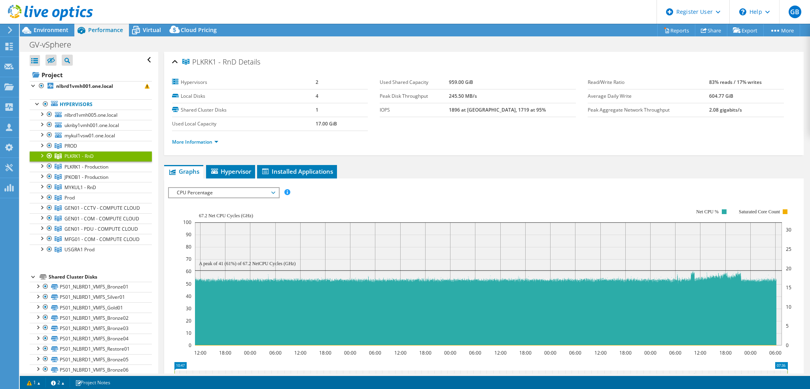
select select "EUFrankfurt"
select select "EUR"
drag, startPoint x: 0, startPoint y: 0, endPoint x: 82, endPoint y: 164, distance: 183.2
click at [77, 149] on span "PLKRK1 - Production" at bounding box center [70, 145] width 13 height 7
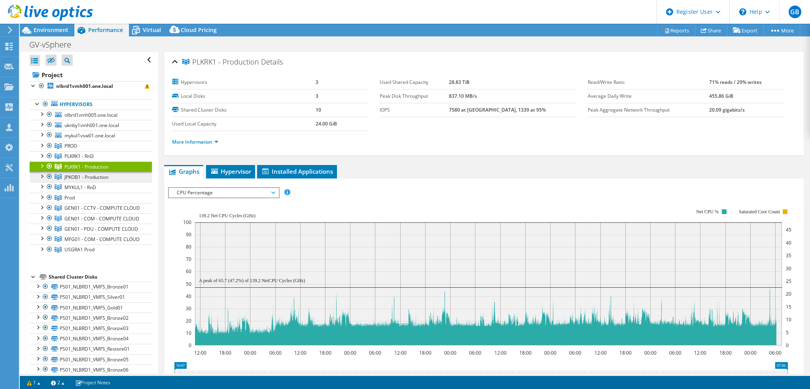
click at [77, 149] on span "JPKOB1 - Production" at bounding box center [70, 145] width 13 height 7
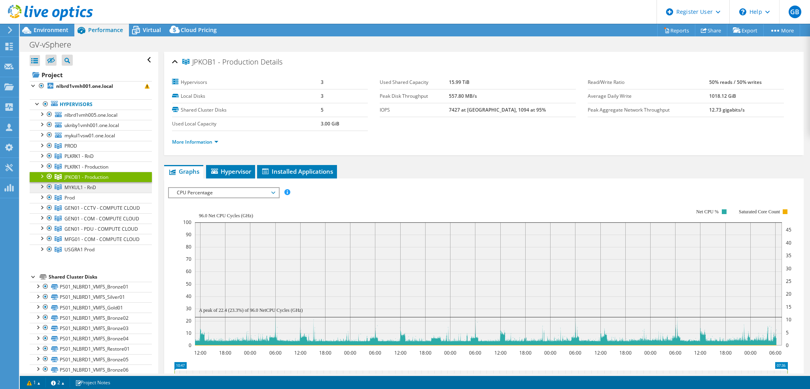
click at [77, 149] on span "MYKUL1 - RnD" at bounding box center [70, 145] width 13 height 7
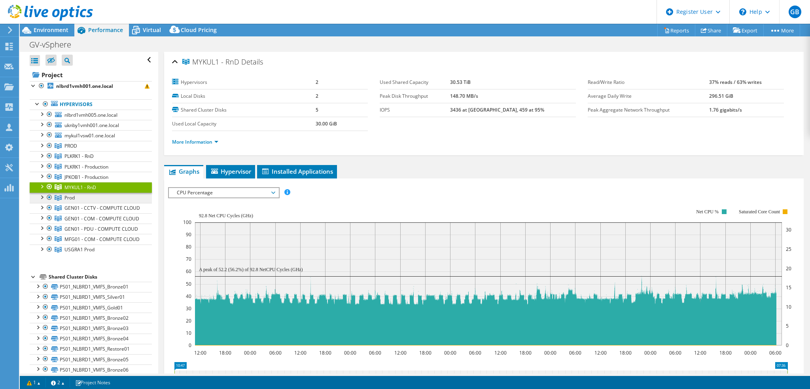
click at [80, 151] on link "Prod" at bounding box center [91, 146] width 122 height 10
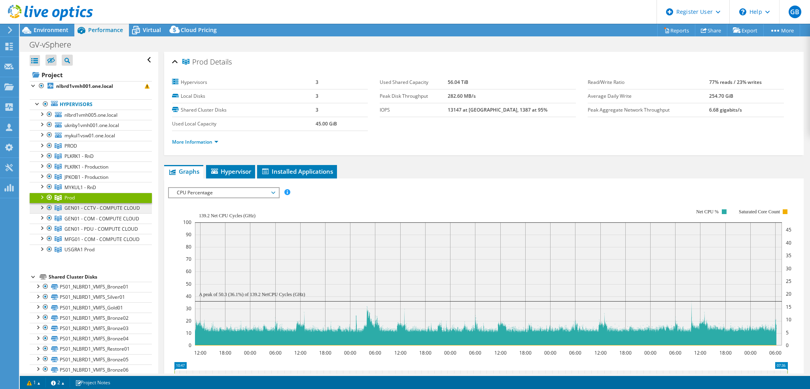
click at [77, 149] on span "GEN01 - CCTV - COMPUTE CLOUD" at bounding box center [70, 145] width 13 height 7
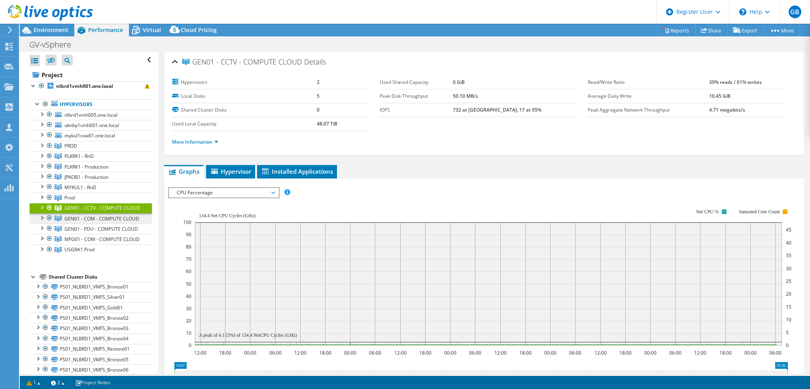
click at [77, 149] on span "GEN01 - COM - COMPUTE CLOUD" at bounding box center [70, 145] width 13 height 7
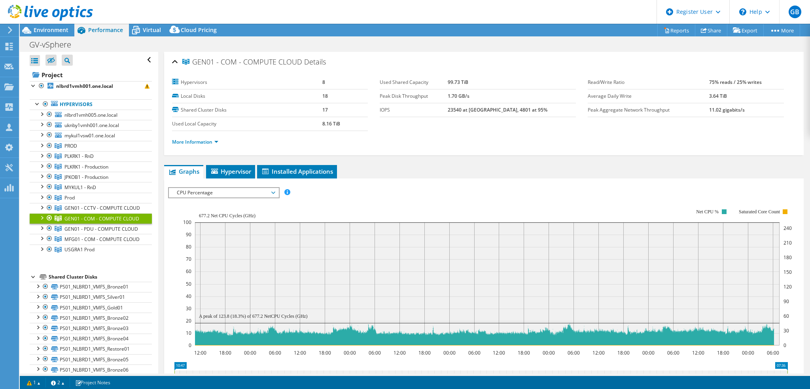
click at [40, 221] on div at bounding box center [42, 217] width 8 height 8
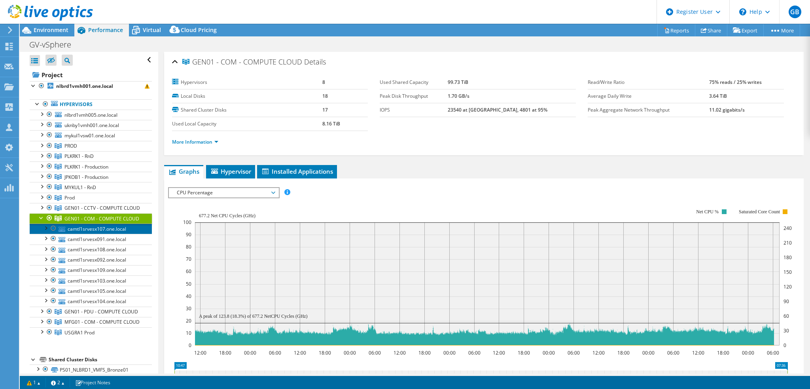
click at [96, 234] on link "camtl1srvesx107.one.local" at bounding box center [91, 228] width 122 height 10
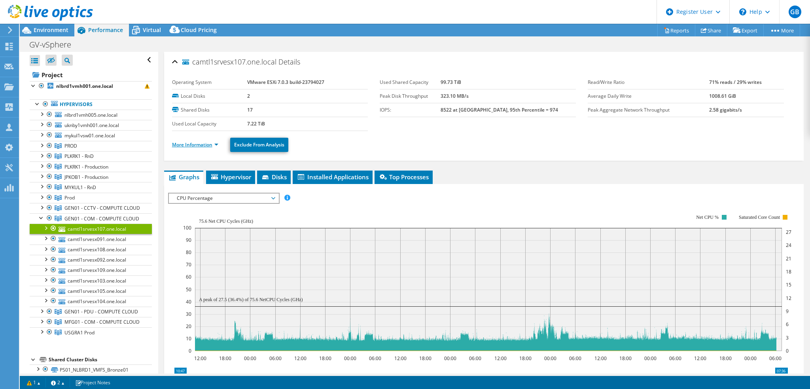
click at [210, 142] on link "More Information" at bounding box center [195, 144] width 46 height 7
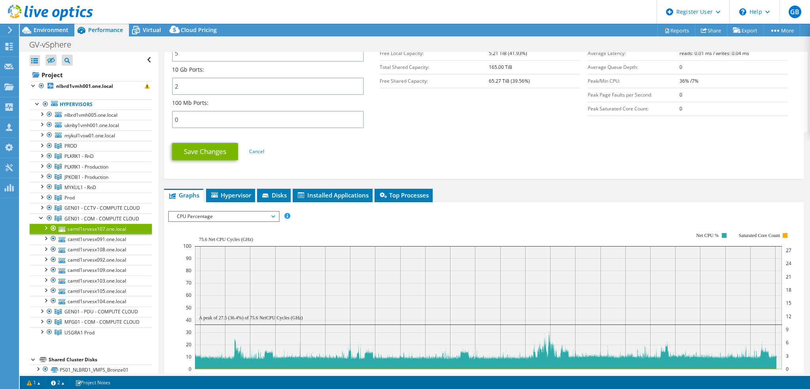
scroll to position [356, 0]
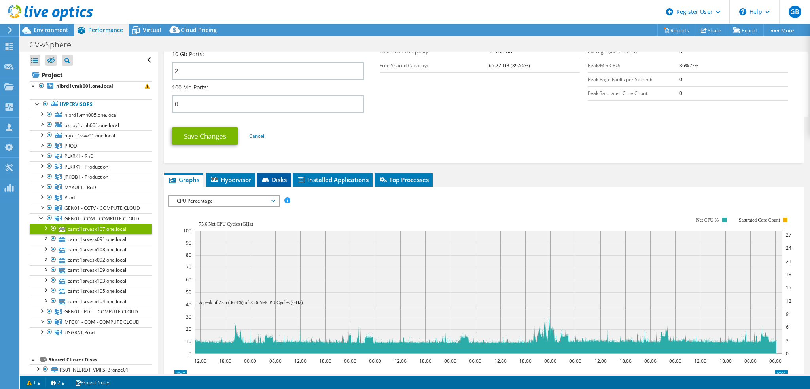
click at [281, 177] on span "Disks" at bounding box center [274, 180] width 26 height 8
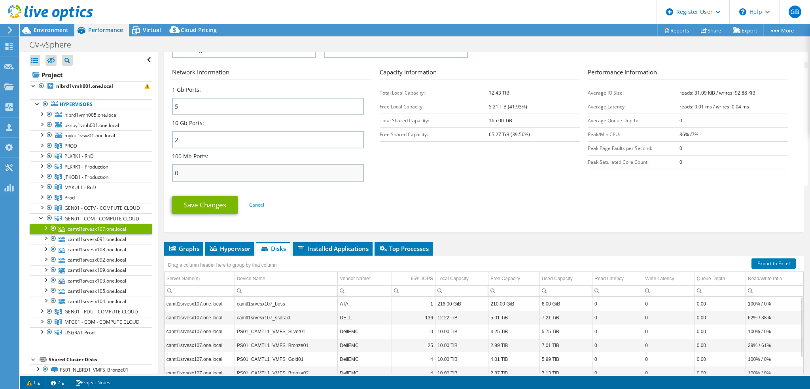
scroll to position [166, 0]
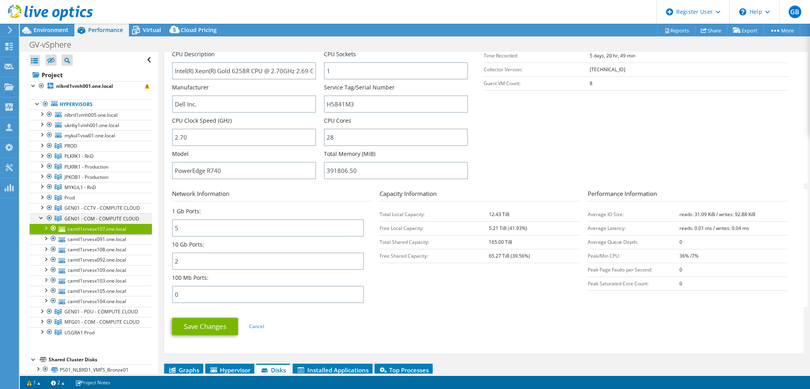
click at [43, 221] on div at bounding box center [42, 217] width 8 height 8
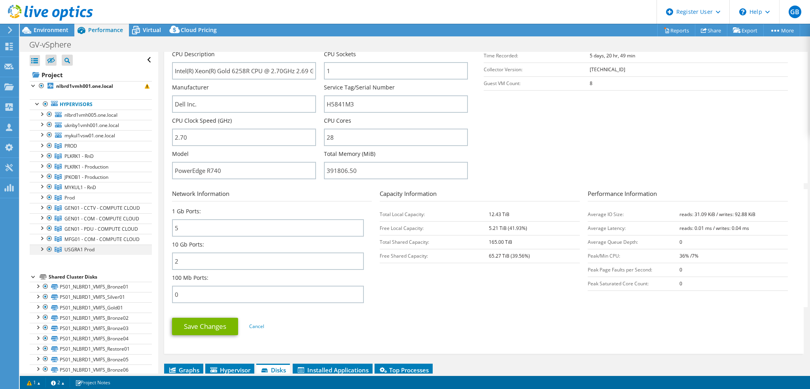
click at [41, 252] on div at bounding box center [42, 248] width 8 height 8
click at [43, 242] on div at bounding box center [42, 238] width 8 height 8
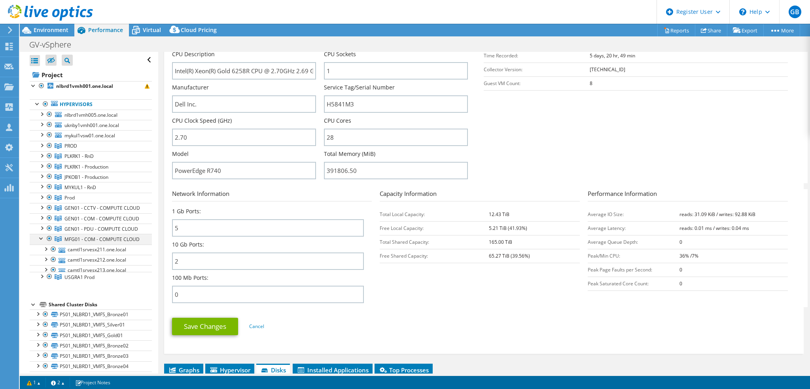
click at [43, 242] on div at bounding box center [42, 238] width 8 height 8
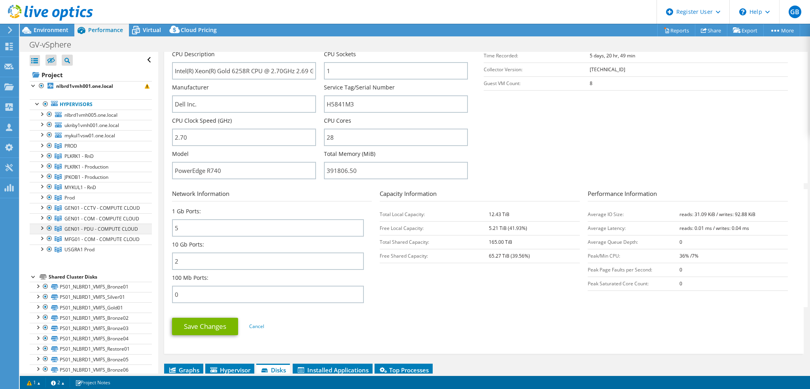
click at [42, 231] on div at bounding box center [42, 227] width 8 height 8
click at [42, 221] on div at bounding box center [42, 217] width 8 height 8
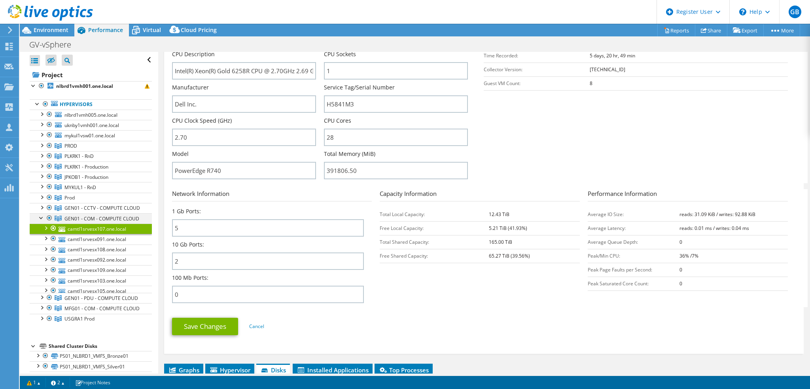
click at [42, 221] on div at bounding box center [42, 217] width 8 height 8
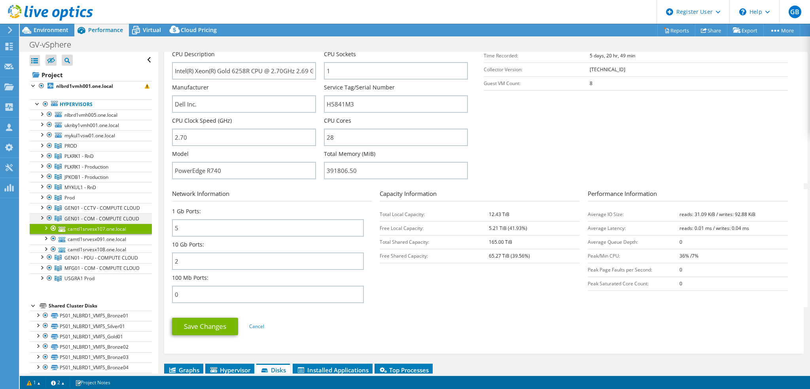
click at [42, 221] on div at bounding box center [42, 217] width 8 height 8
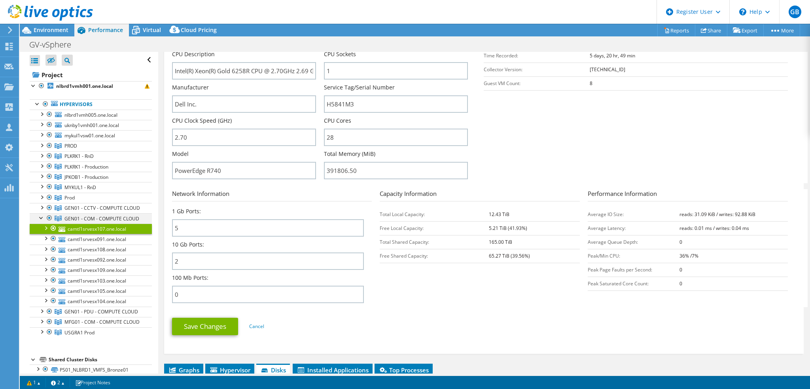
click at [42, 221] on div at bounding box center [42, 217] width 8 height 8
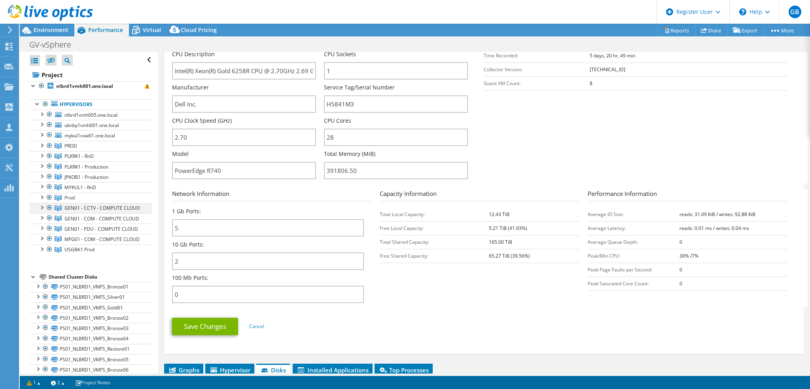
click at [41, 207] on div at bounding box center [42, 207] width 8 height 8
click at [42, 194] on div at bounding box center [42, 197] width 8 height 8
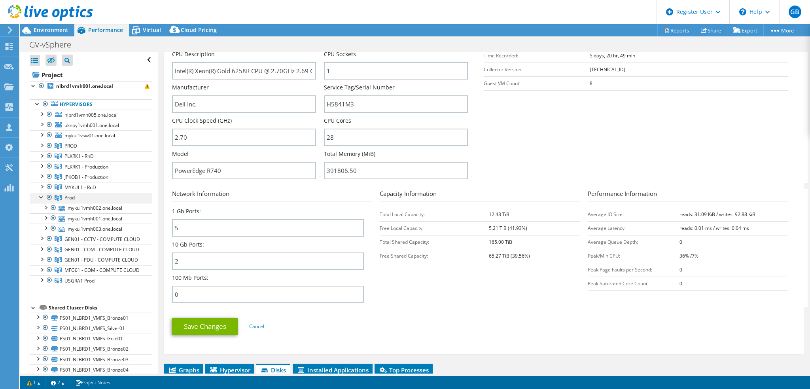
click at [42, 194] on div at bounding box center [42, 197] width 8 height 8
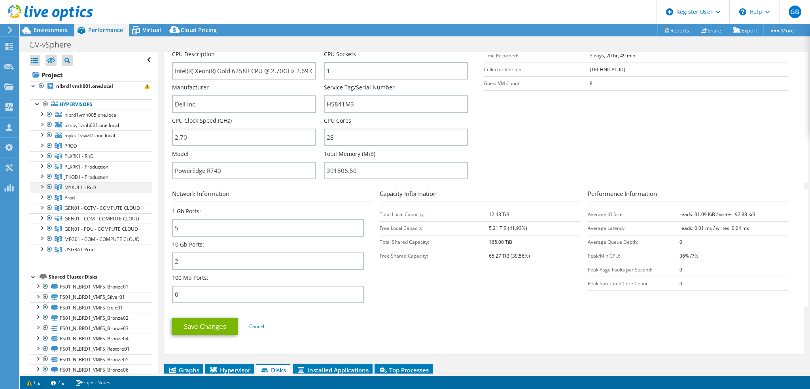
click at [40, 186] on div at bounding box center [42, 186] width 8 height 8
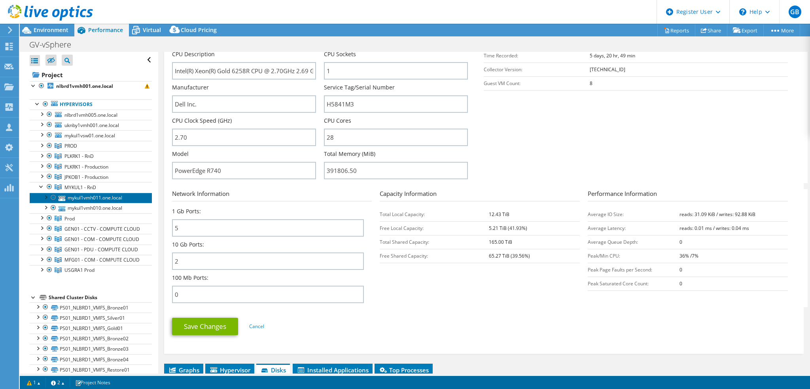
click at [108, 196] on link "mykul1vmh011.one.local" at bounding box center [91, 198] width 122 height 10
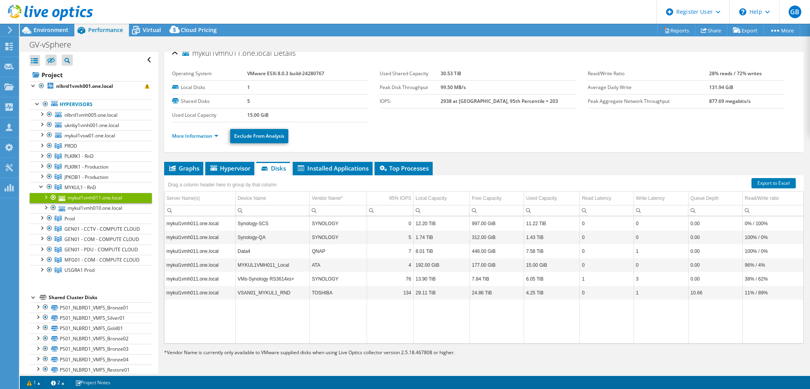
scroll to position [8, 0]
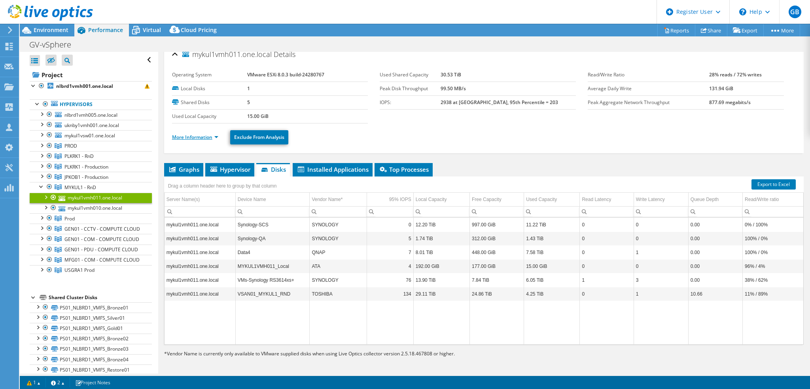
click at [209, 135] on link "More Information" at bounding box center [195, 137] width 46 height 7
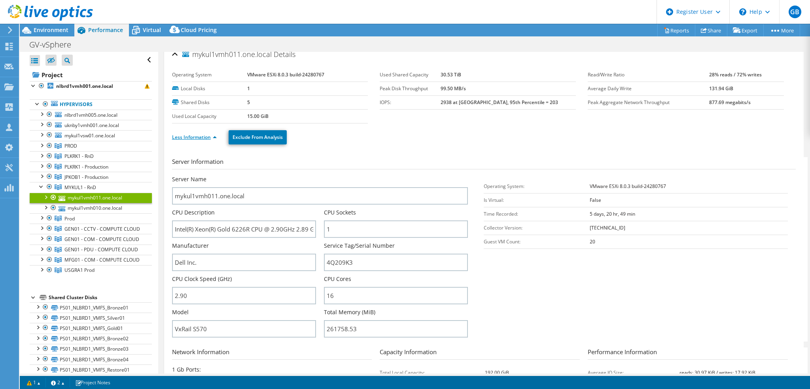
click at [209, 135] on link "Less Information" at bounding box center [194, 137] width 45 height 7
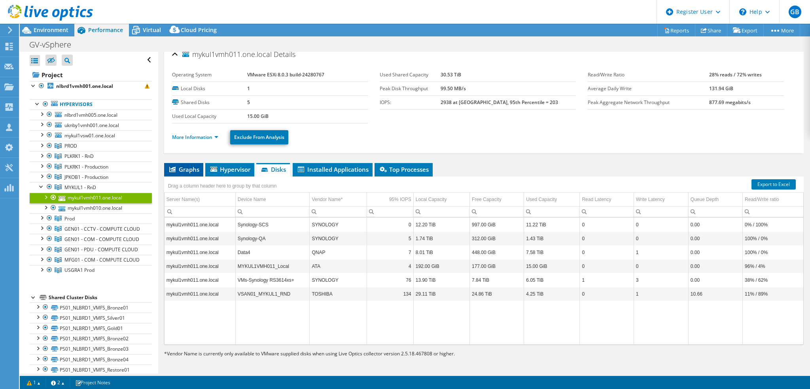
click at [198, 167] on span "Graphs" at bounding box center [183, 169] width 31 height 8
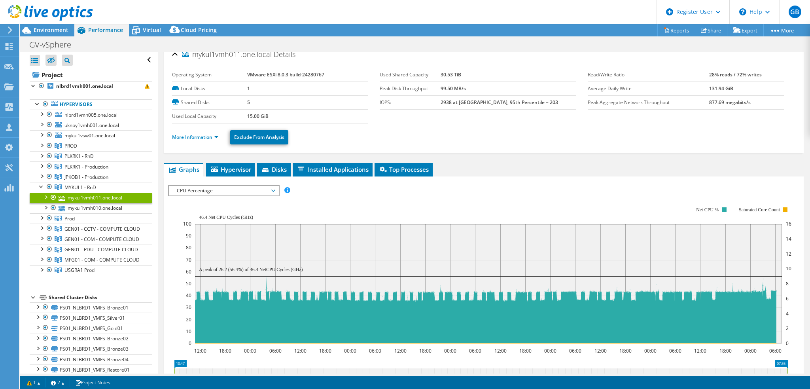
click at [214, 187] on span "CPU Percentage" at bounding box center [224, 190] width 102 height 9
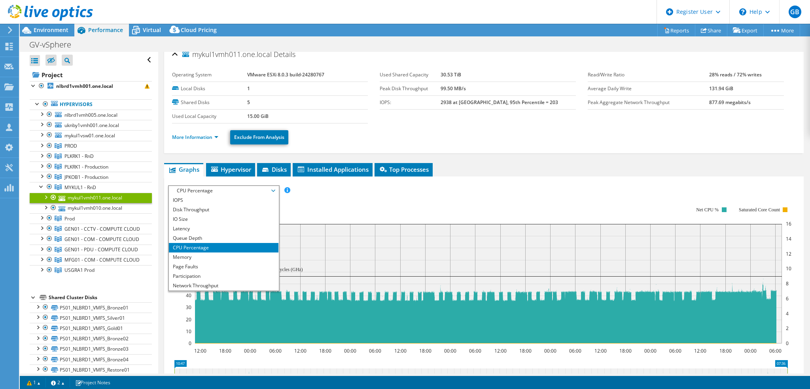
click at [193, 245] on li "CPU Percentage" at bounding box center [224, 247] width 110 height 9
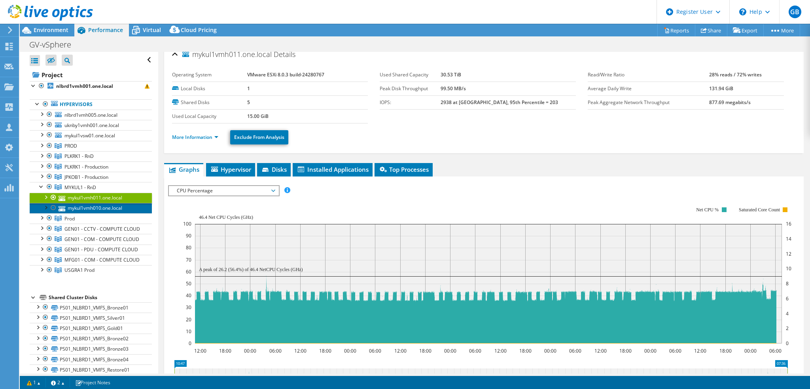
click at [87, 207] on link "mykul1vmh010.one.local" at bounding box center [91, 208] width 122 height 10
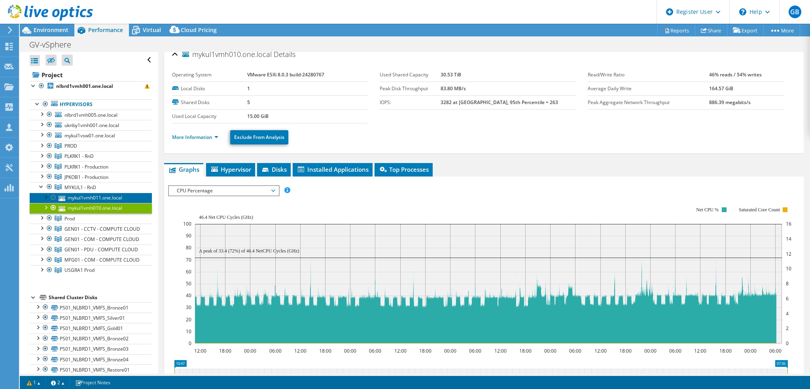
click at [94, 197] on link "mykul1vmh011.one.local" at bounding box center [91, 198] width 122 height 10
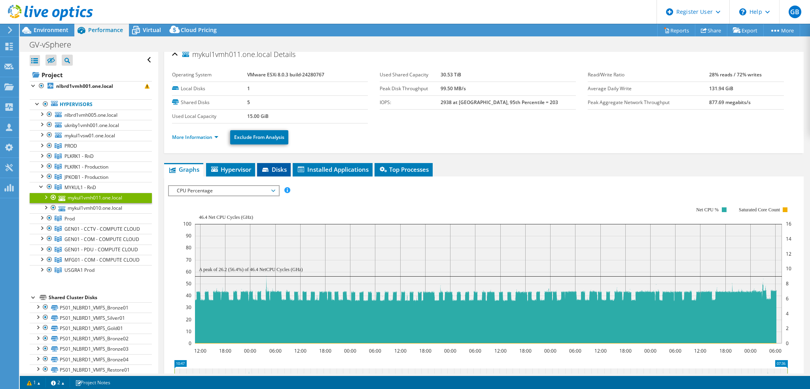
click at [274, 171] on span "Disks" at bounding box center [274, 169] width 26 height 8
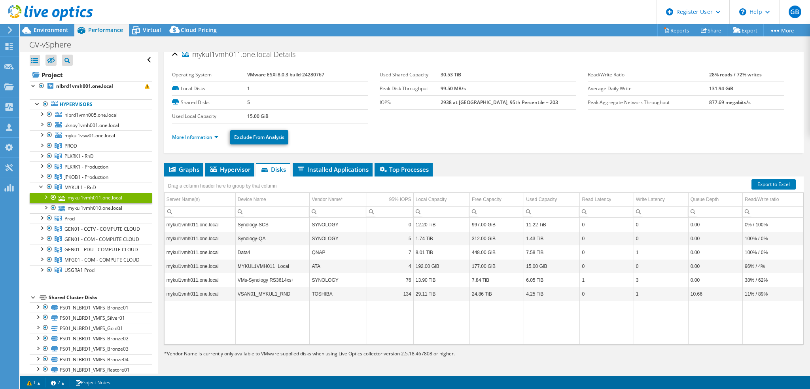
drag, startPoint x: 274, startPoint y: 172, endPoint x: 234, endPoint y: 314, distance: 148.5
click at [234, 314] on td "Data grid" at bounding box center [200, 323] width 71 height 44
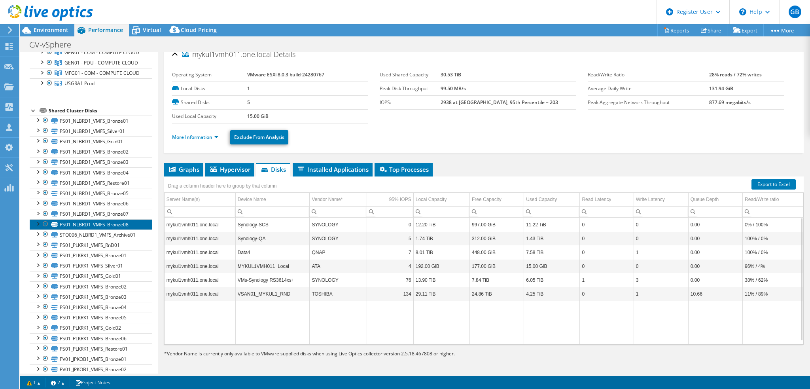
scroll to position [0, 0]
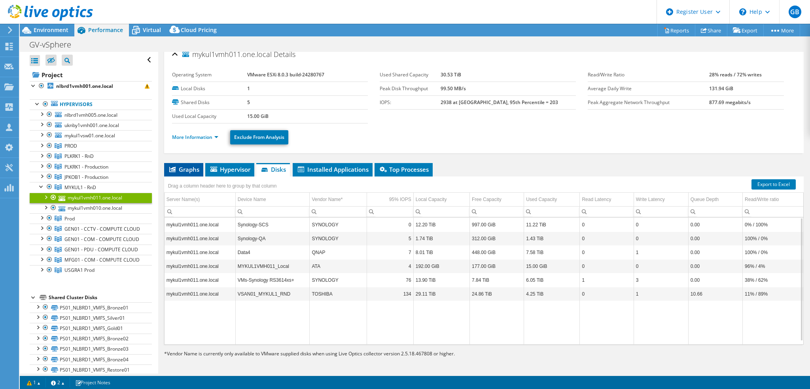
click at [185, 167] on span "Graphs" at bounding box center [183, 169] width 31 height 8
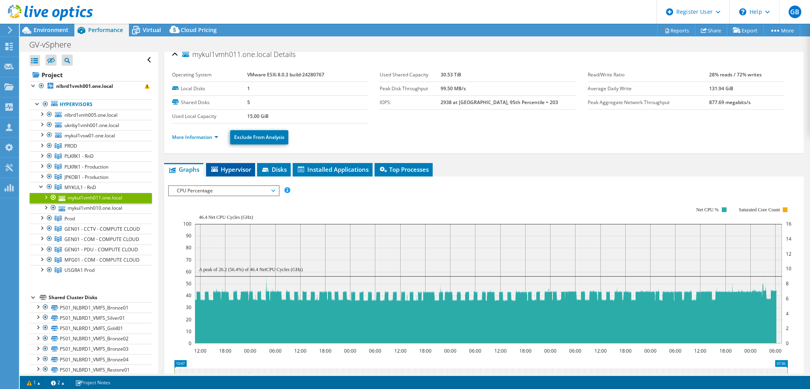
click at [242, 170] on span "Hypervisor" at bounding box center [230, 169] width 41 height 8
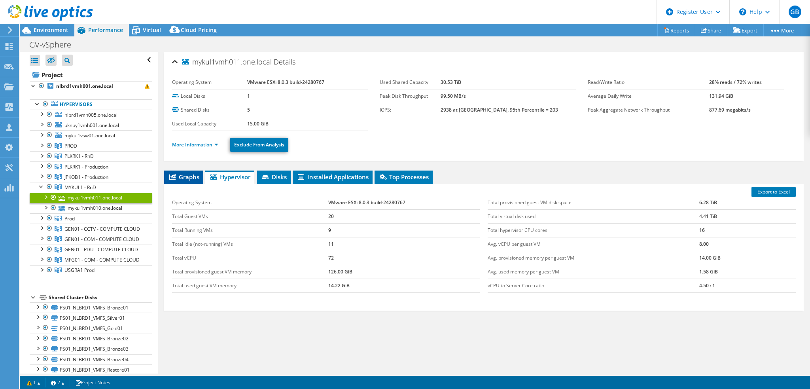
drag, startPoint x: 185, startPoint y: 172, endPoint x: 190, endPoint y: 181, distance: 10.4
click at [185, 173] on span "Graphs" at bounding box center [183, 177] width 31 height 8
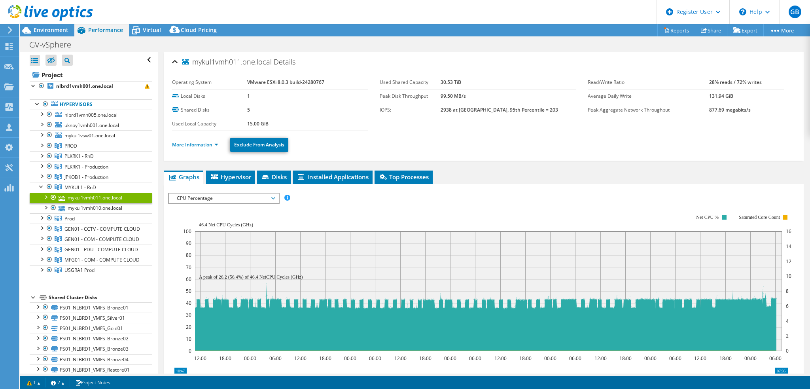
click at [217, 196] on span "CPU Percentage" at bounding box center [224, 197] width 102 height 9
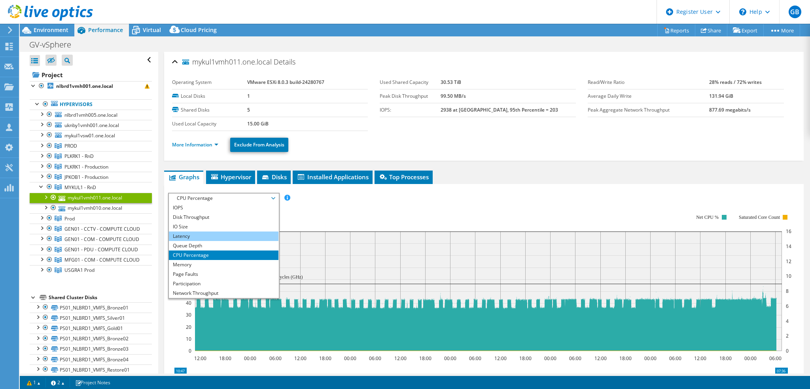
click at [189, 235] on li "Latency" at bounding box center [224, 235] width 110 height 9
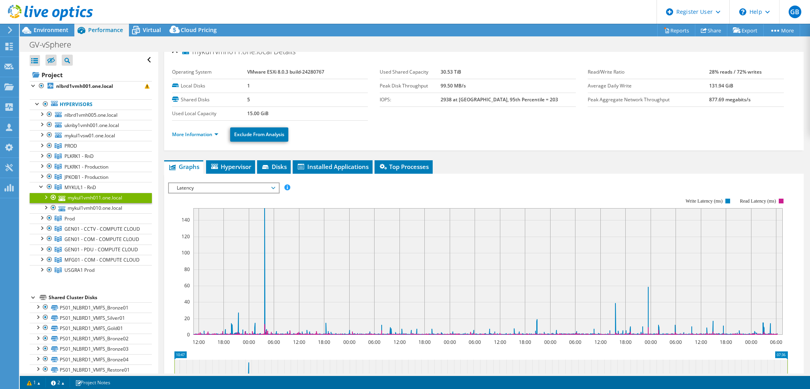
scroll to position [79, 0]
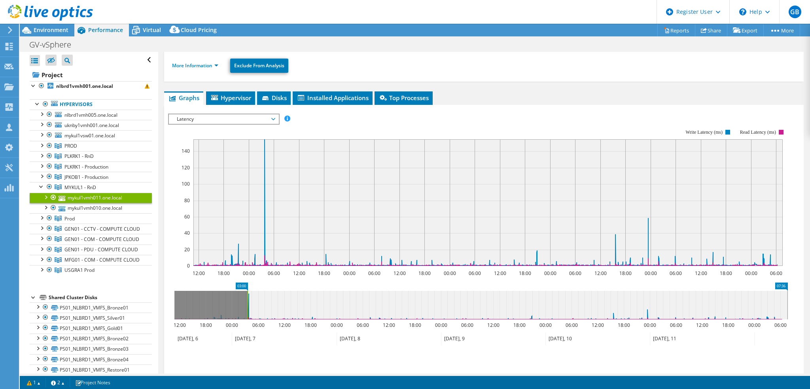
drag, startPoint x: 174, startPoint y: 305, endPoint x: 247, endPoint y: 310, distance: 73.3
click at [247, 310] on rect at bounding box center [247, 305] width 3 height 28
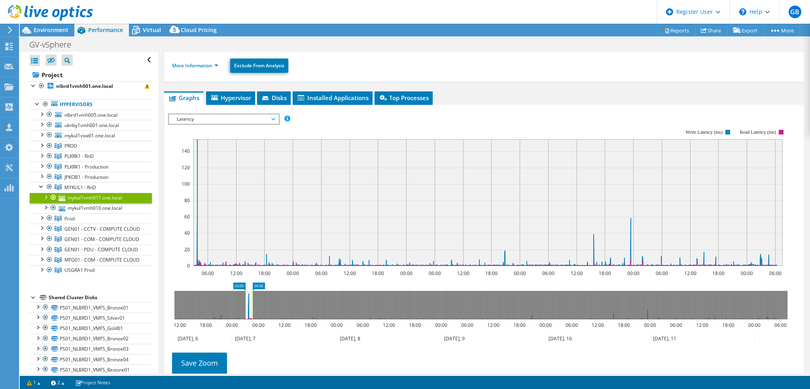
drag, startPoint x: 787, startPoint y: 308, endPoint x: 252, endPoint y: 321, distance: 534.8
click at [252, 321] on icon "03:00 04:30 12:00 18:00 00:00 06:00 12:00 18:00 00:00 06:00 12:00 18:00 00:00 0…" at bounding box center [481, 313] width 626 height 63
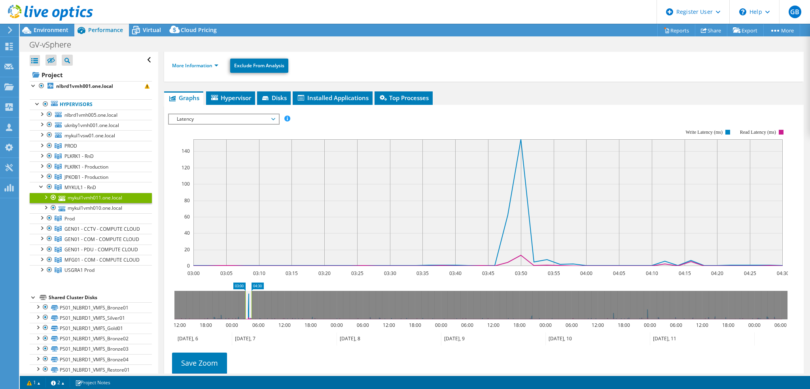
click at [201, 114] on span "Latency" at bounding box center [224, 118] width 102 height 9
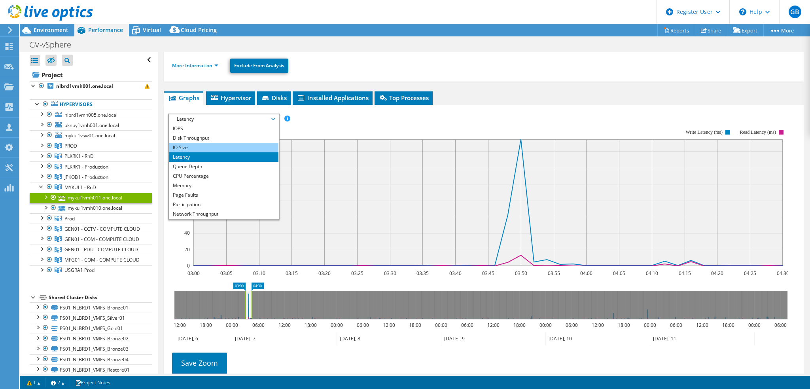
click at [187, 145] on li "IO Size" at bounding box center [224, 147] width 110 height 9
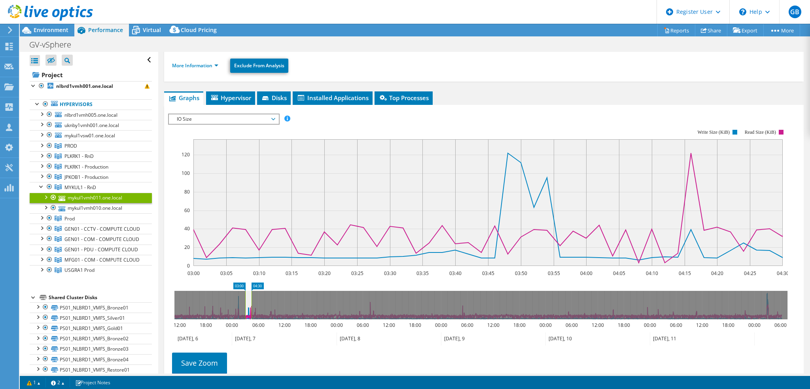
click at [199, 117] on span "IO Size" at bounding box center [224, 118] width 102 height 9
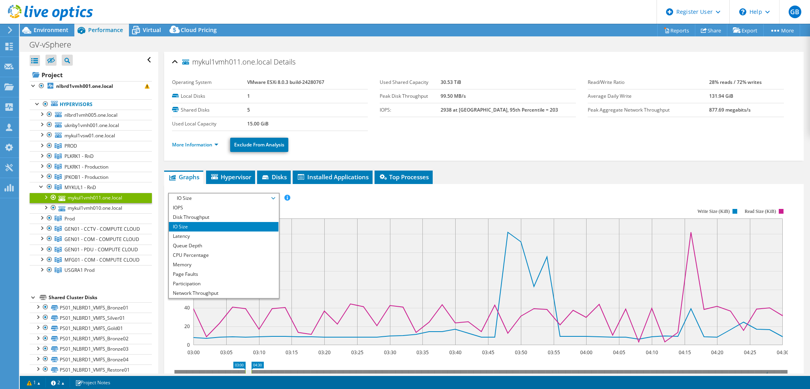
select select "EUFrankfurt"
select select "EUR"
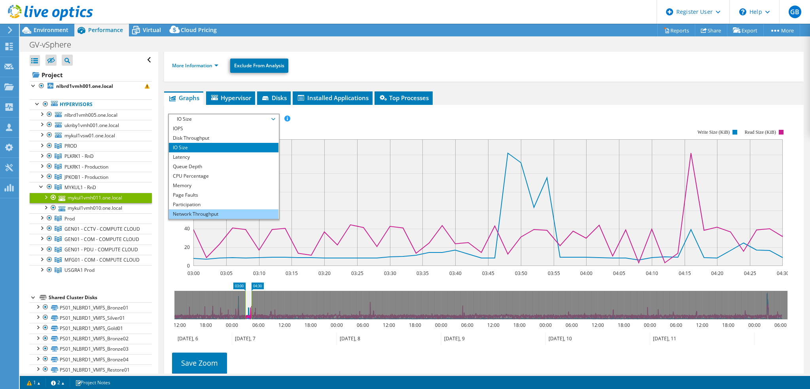
click at [193, 215] on li "Network Throughput" at bounding box center [224, 213] width 110 height 9
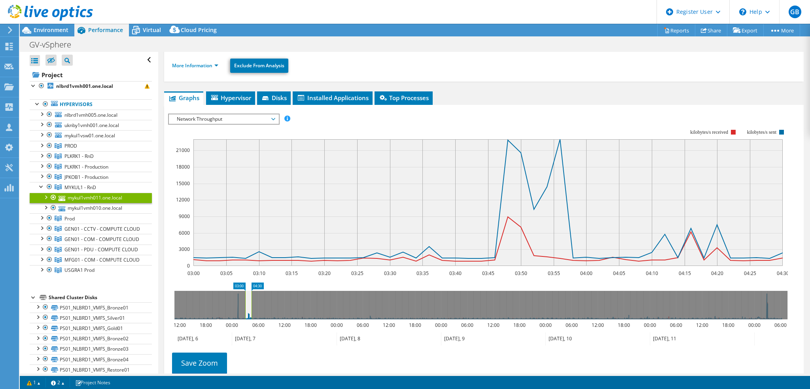
click at [227, 111] on div "IOPS Disk Throughput IO Size Latency Queue Depth CPU Percentage Memory Page Fau…" at bounding box center [484, 247] width 632 height 274
click at [224, 116] on span "Network Throughput" at bounding box center [224, 118] width 102 height 9
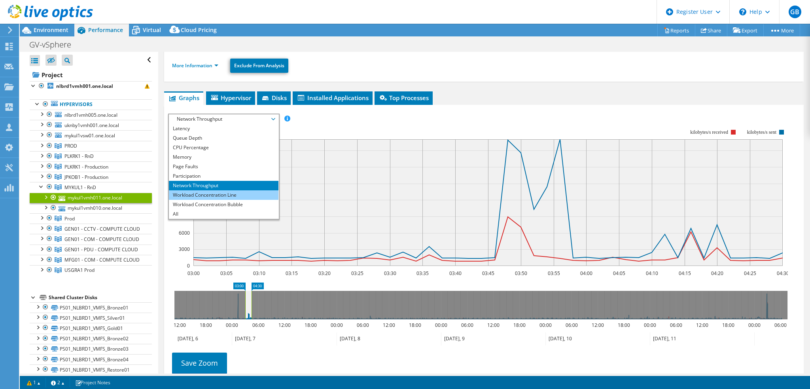
scroll to position [0, 0]
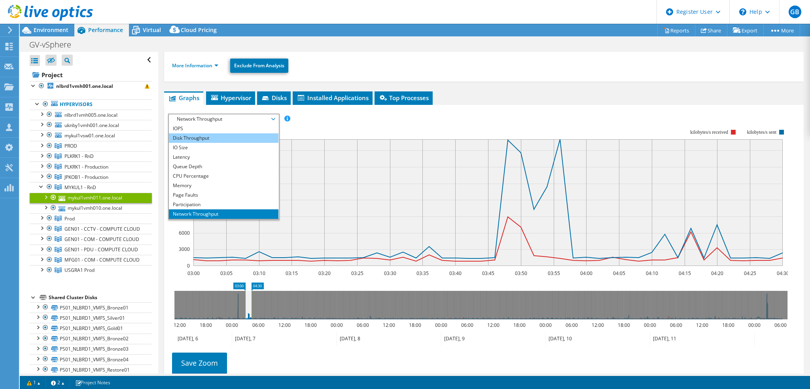
click at [195, 134] on li "Disk Throughput" at bounding box center [224, 137] width 110 height 9
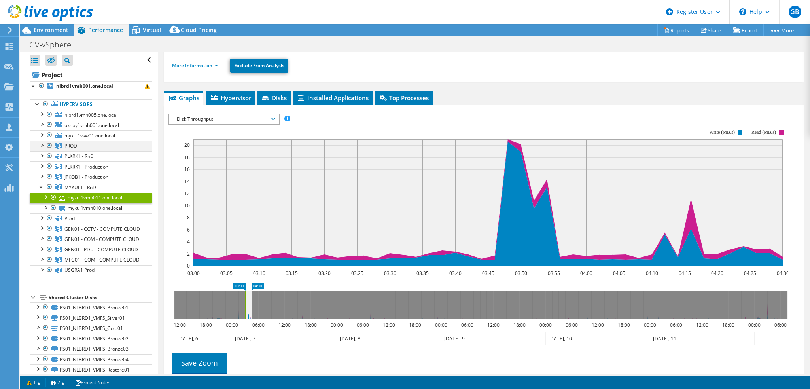
click at [43, 144] on div at bounding box center [42, 145] width 8 height 8
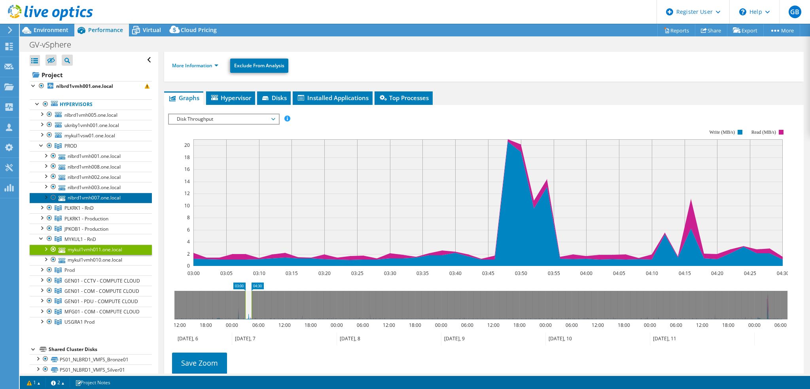
click at [110, 195] on link "nlbrd1vmh007.one.local" at bounding box center [91, 198] width 122 height 10
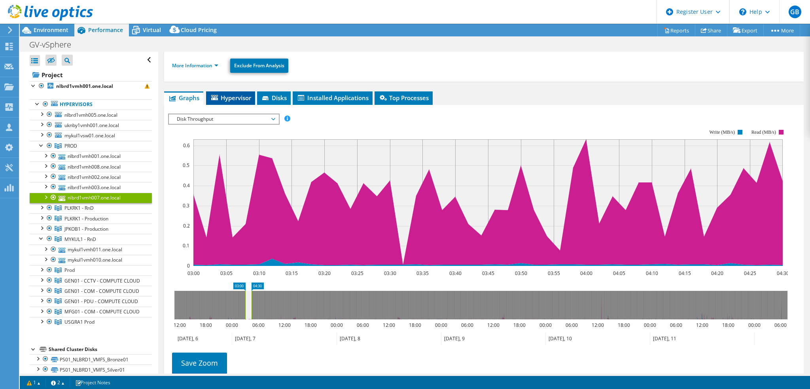
click at [228, 96] on span "Hypervisor" at bounding box center [230, 98] width 41 height 8
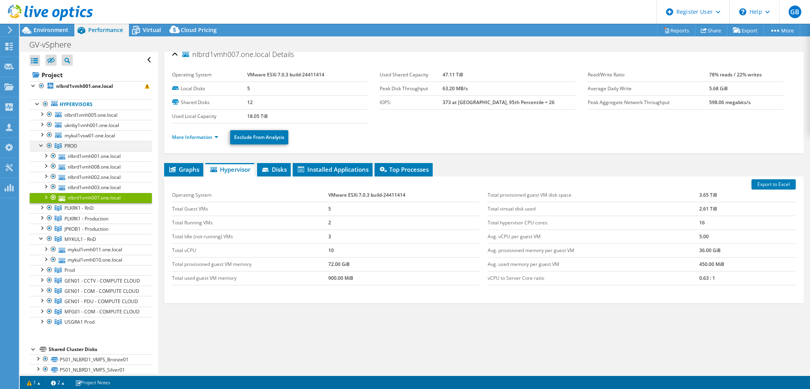
click at [41, 143] on div at bounding box center [42, 145] width 8 height 8
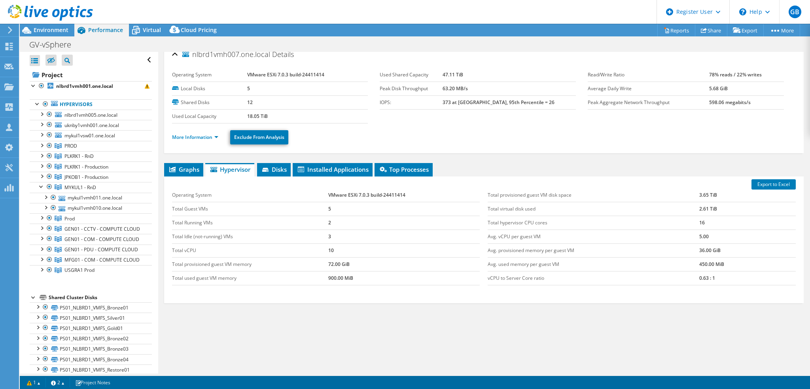
drag, startPoint x: 51, startPoint y: 29, endPoint x: 100, endPoint y: 27, distance: 49.1
click at [51, 29] on span "Environment" at bounding box center [51, 30] width 35 height 8
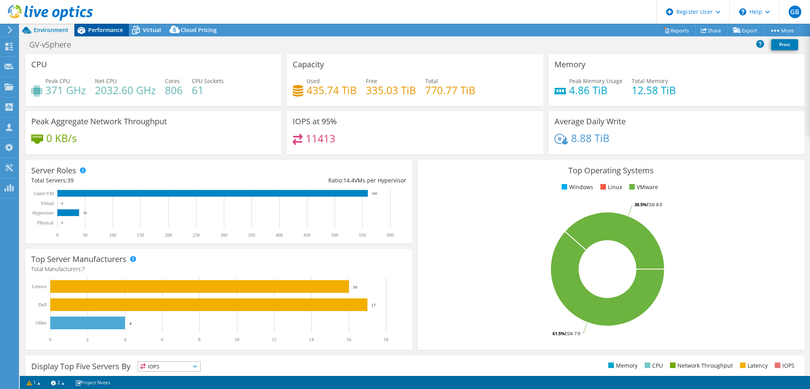
click at [103, 29] on span "Performance" at bounding box center [105, 30] width 35 height 8
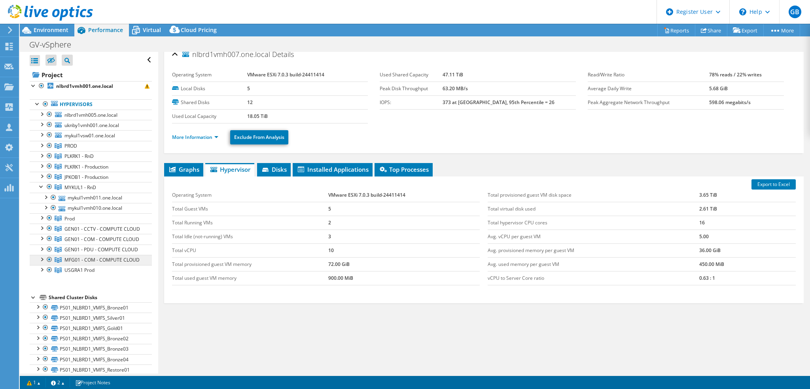
click at [77, 149] on span "MFG01 - COM - COMPUTE CLOUD" at bounding box center [70, 145] width 13 height 7
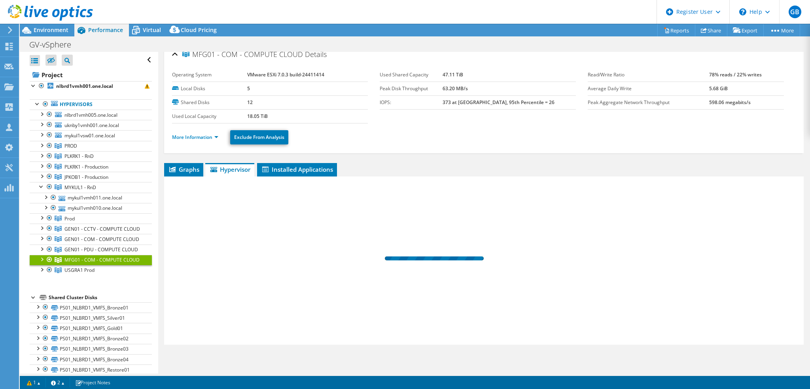
scroll to position [2, 0]
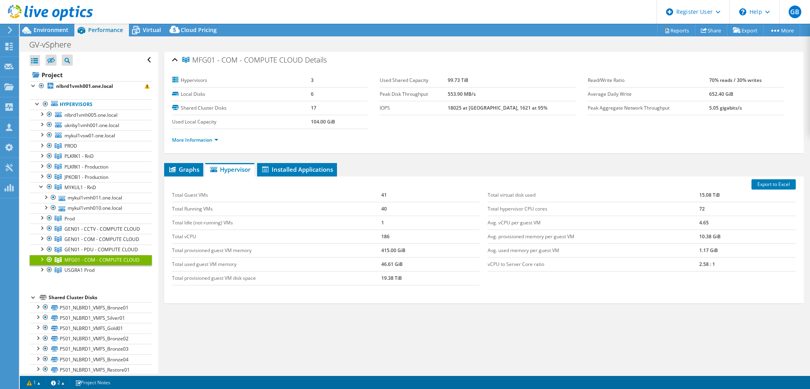
click at [41, 263] on div at bounding box center [42, 259] width 8 height 8
click at [193, 166] on span "Graphs" at bounding box center [183, 169] width 31 height 8
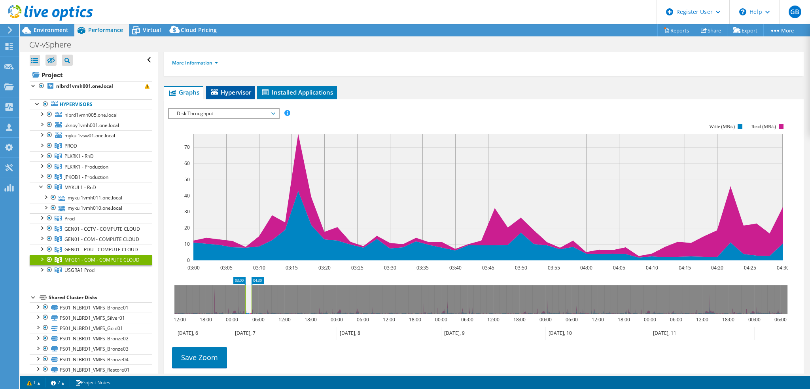
click at [235, 90] on span "Hypervisor" at bounding box center [230, 92] width 41 height 8
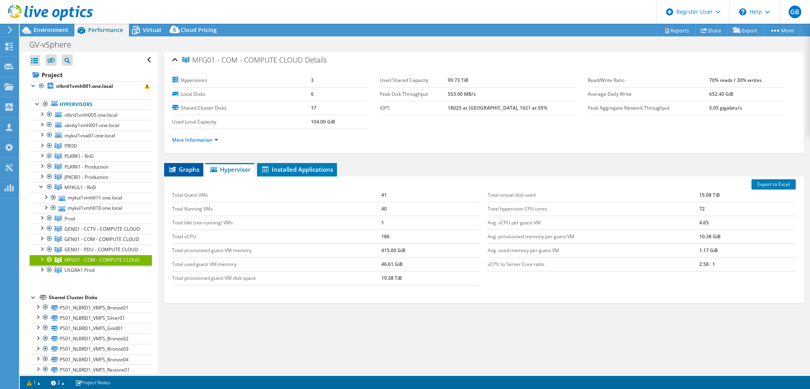
click at [183, 166] on span "Graphs" at bounding box center [183, 169] width 31 height 8
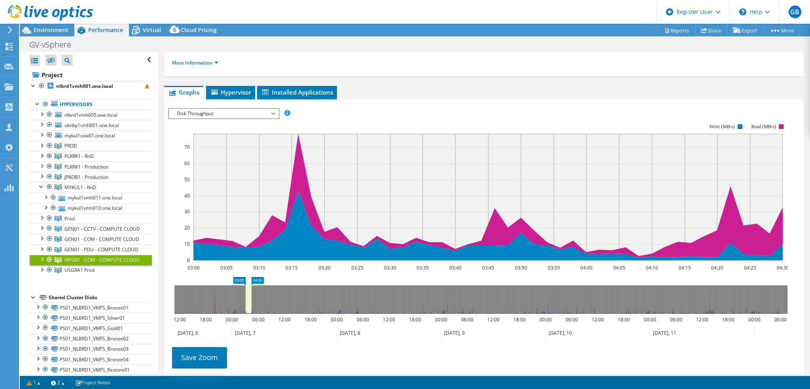
scroll to position [0, 0]
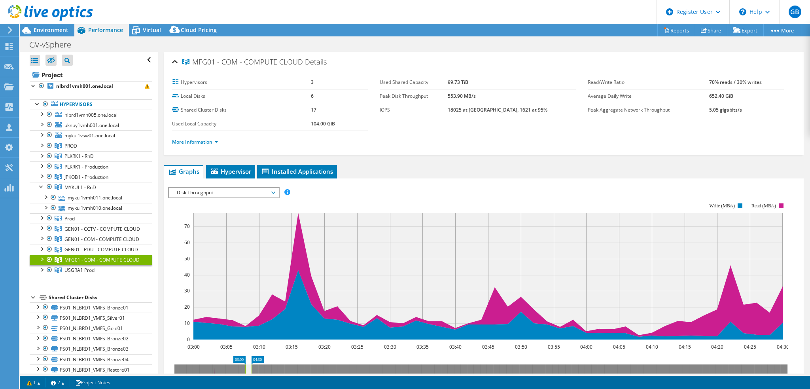
click at [204, 191] on span "Disk Throughput" at bounding box center [224, 192] width 102 height 9
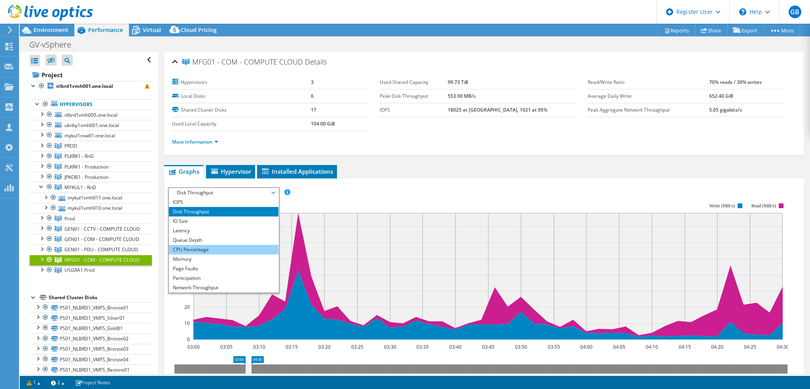
click at [192, 249] on li "CPU Percentage" at bounding box center [224, 249] width 110 height 9
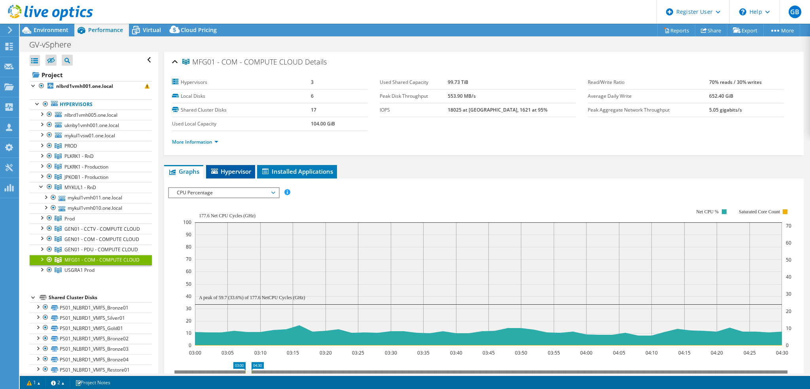
click at [240, 174] on li "Hypervisor" at bounding box center [230, 171] width 49 height 13
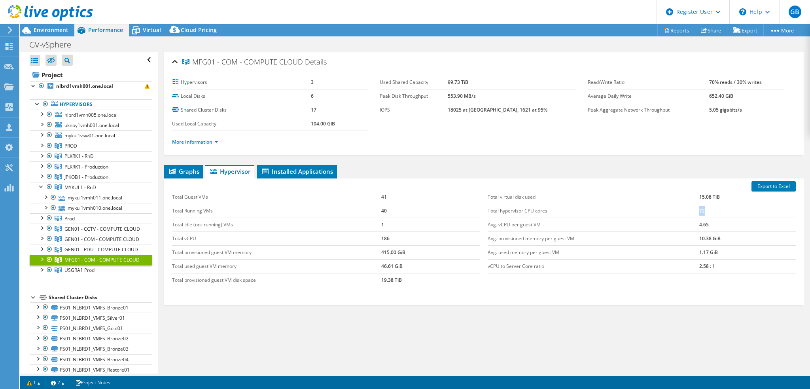
drag, startPoint x: 683, startPoint y: 205, endPoint x: 653, endPoint y: 205, distance: 30.1
click at [664, 204] on tr "Total hypervisor CPU cores 72" at bounding box center [642, 211] width 308 height 14
drag, startPoint x: 633, startPoint y: 213, endPoint x: 539, endPoint y: 329, distance: 149.3
click at [539, 329] on div "Graphs Servers Inventory Hypervisor Disks Cluster Disks Installed Applications …" at bounding box center [483, 264] width 639 height 198
click at [187, 172] on span "Graphs" at bounding box center [183, 171] width 31 height 8
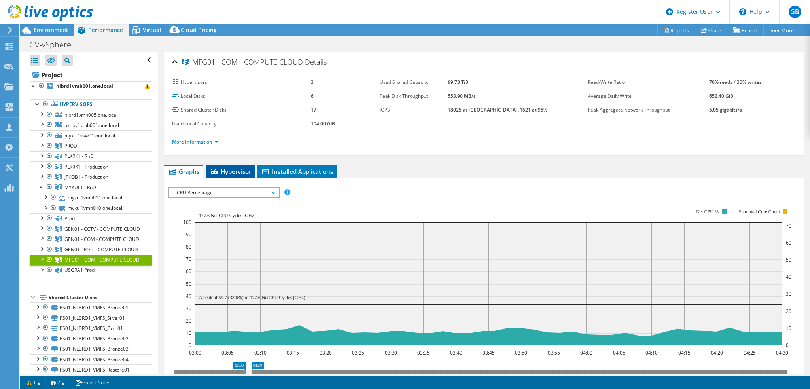
click at [234, 172] on span "Hypervisor" at bounding box center [230, 171] width 41 height 8
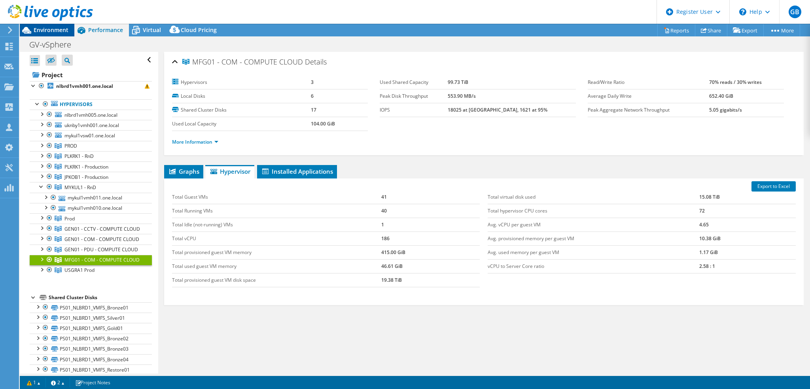
click at [53, 29] on span "Environment" at bounding box center [51, 30] width 35 height 8
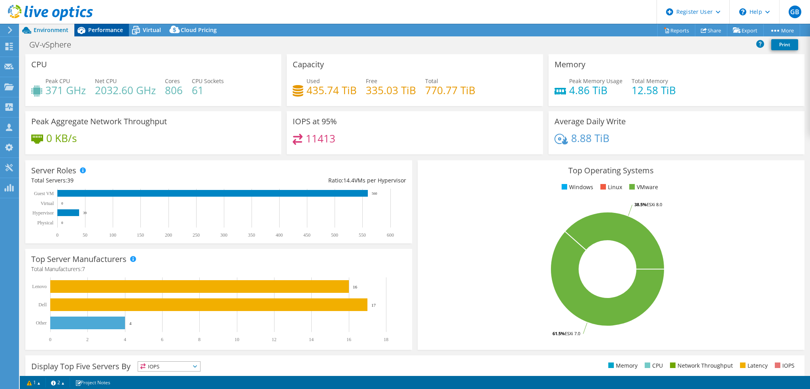
click at [99, 27] on span "Performance" at bounding box center [105, 30] width 35 height 8
